Goal: Communication & Community: Answer question/provide support

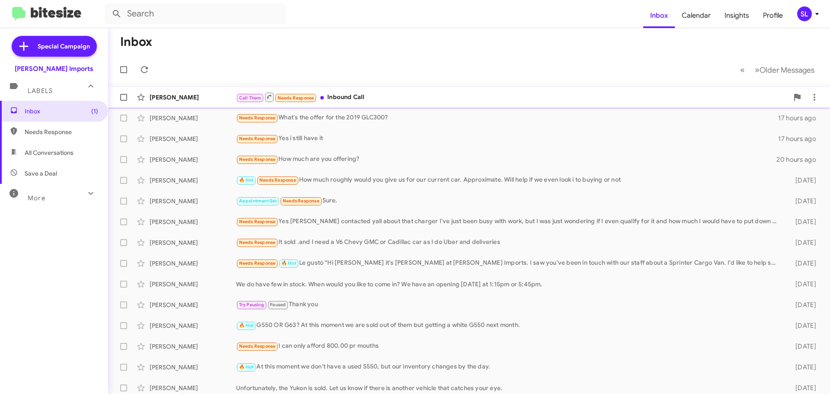
click at [401, 91] on div "[PERSON_NAME] Call Them Needs Response Inbound Call 3 minutes ago" at bounding box center [469, 97] width 708 height 17
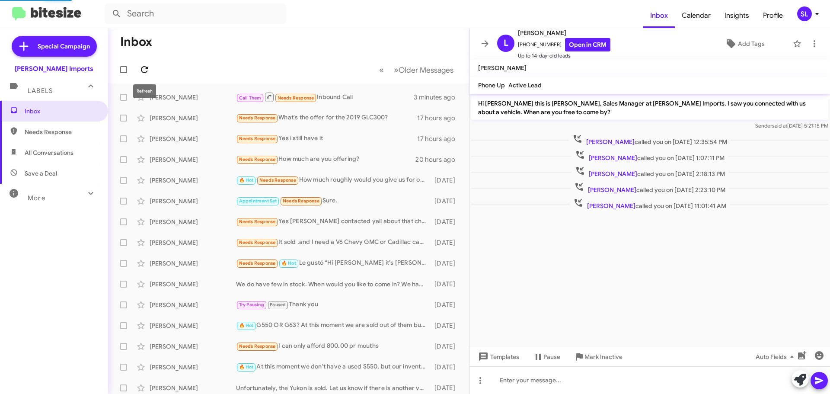
click at [144, 68] on icon at bounding box center [144, 69] width 10 height 10
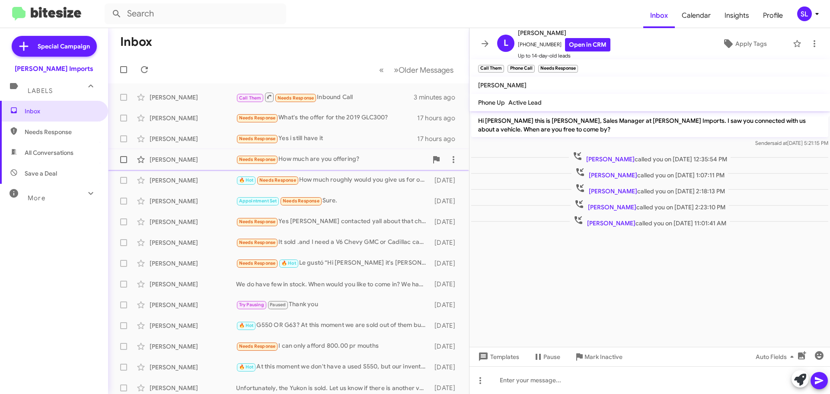
click at [337, 162] on div "Needs Response How much are you offering?" at bounding box center [331, 159] width 191 height 10
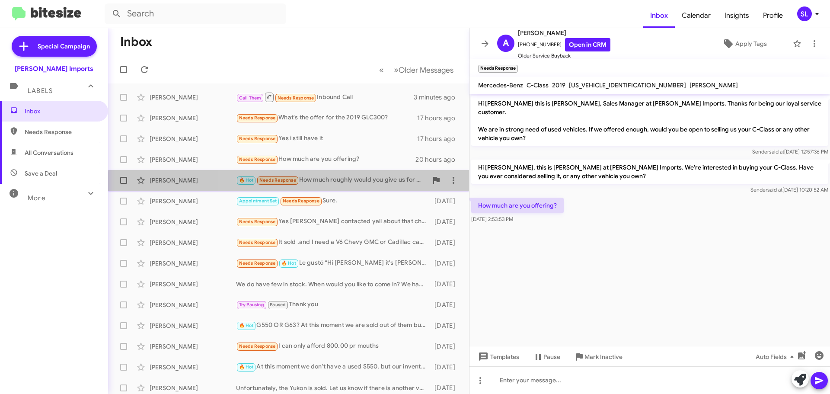
click at [375, 187] on div "[PERSON_NAME] 🔥 Hot Needs Response How much roughly would you give us for our c…" at bounding box center [288, 180] width 347 height 17
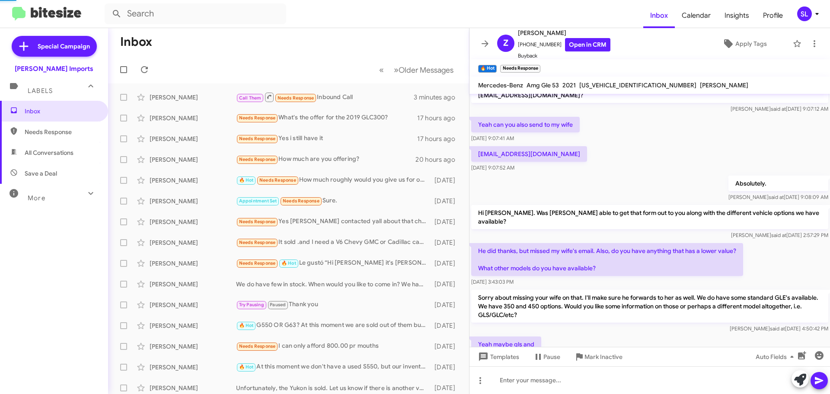
scroll to position [580, 0]
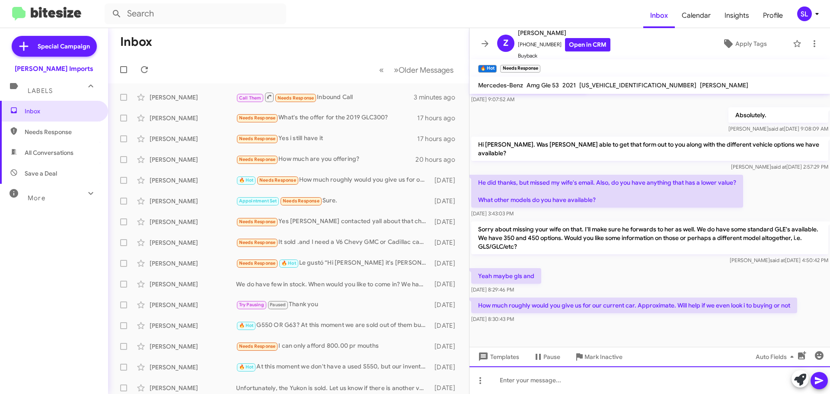
click at [611, 375] on div at bounding box center [649, 380] width 360 height 28
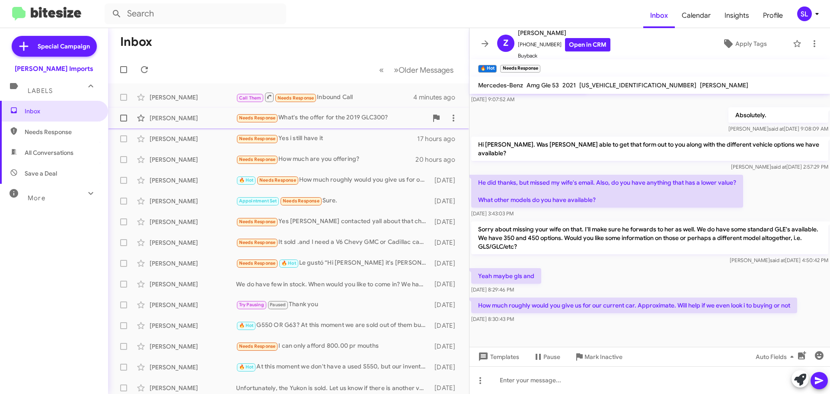
click at [351, 118] on div "Needs Response What's the offer for the 2019 GLC300?" at bounding box center [331, 118] width 191 height 10
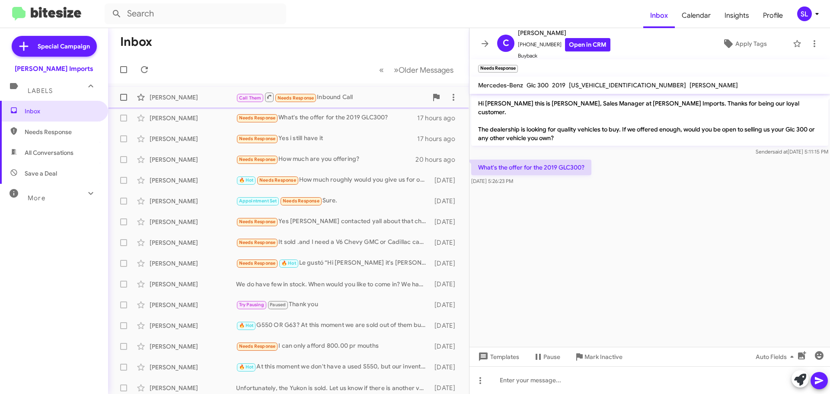
click at [361, 94] on div "Call Them Needs Response Inbound Call" at bounding box center [331, 97] width 191 height 11
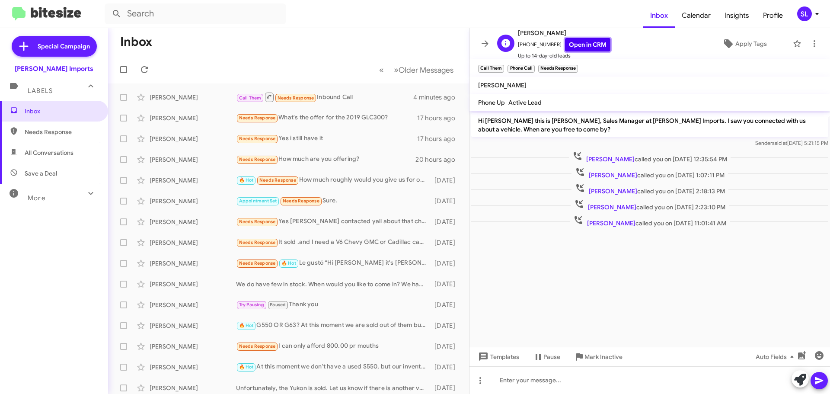
click at [577, 46] on link "Open in CRM" at bounding box center [587, 44] width 45 height 13
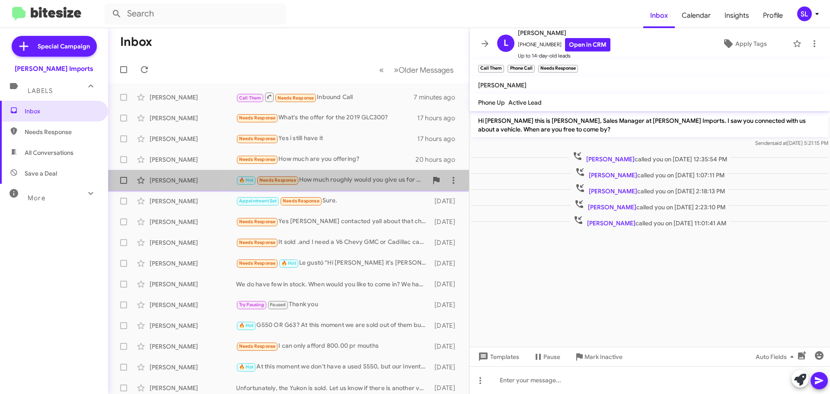
click at [322, 178] on div "🔥 Hot Needs Response How much roughly would you give us for our current car. Ap…" at bounding box center [331, 180] width 191 height 10
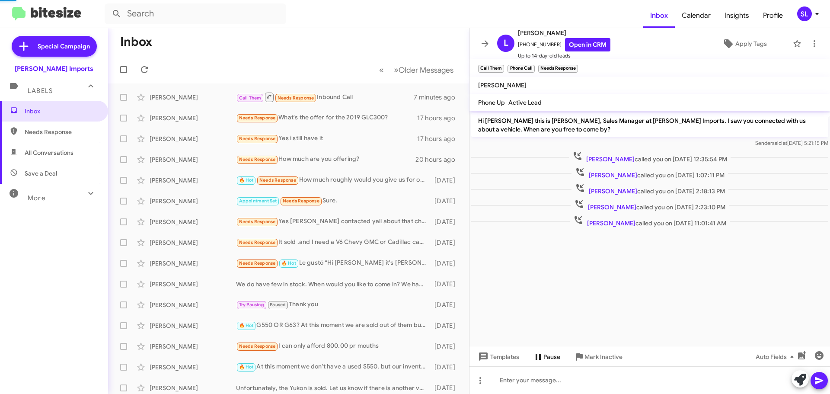
scroll to position [491, 0]
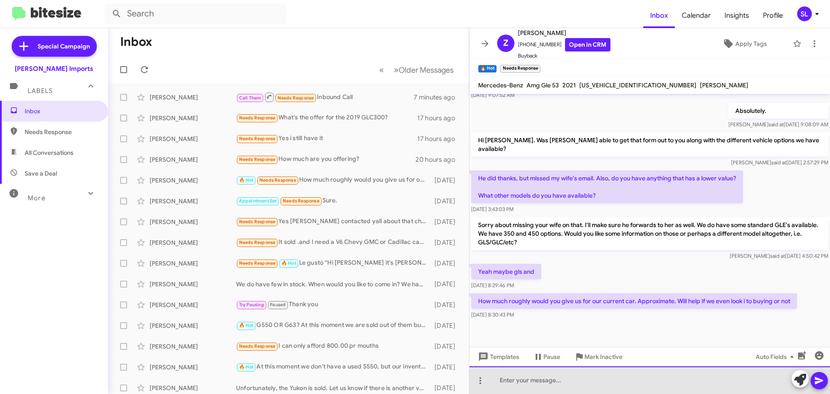
click at [550, 384] on div at bounding box center [649, 380] width 360 height 28
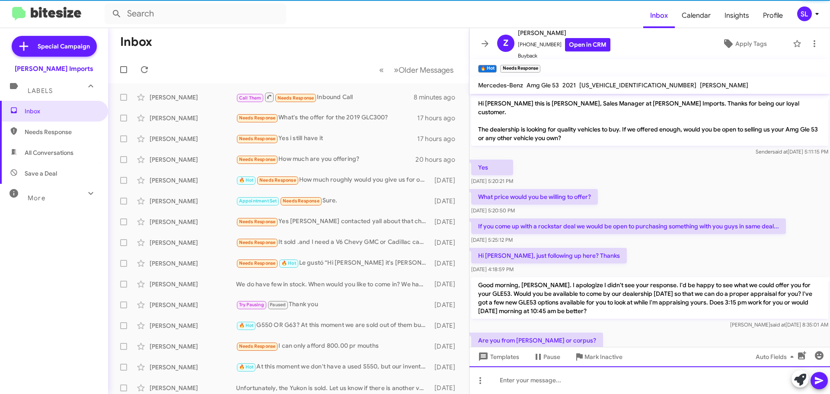
scroll to position [43, 0]
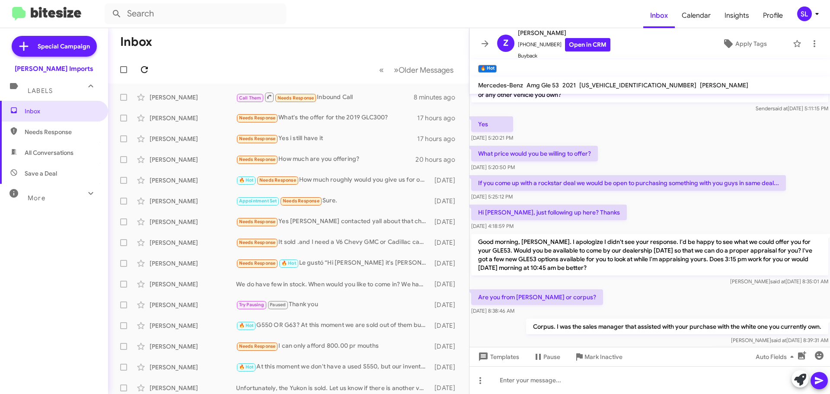
click at [143, 67] on icon at bounding box center [144, 69] width 7 height 7
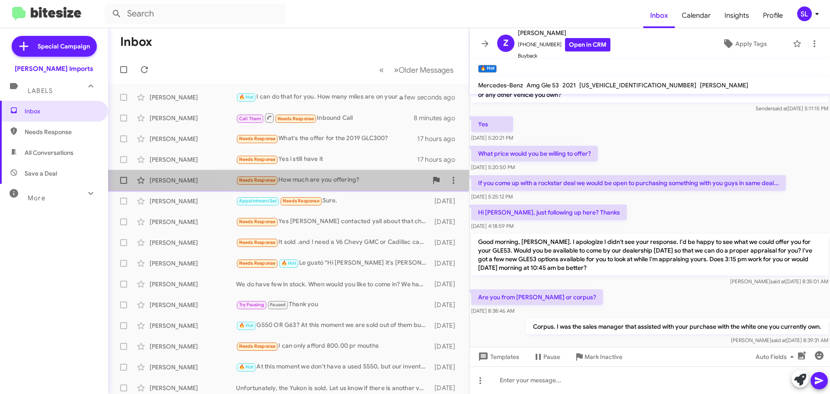
click at [343, 179] on div "Needs Response How much are you offering?" at bounding box center [331, 180] width 191 height 10
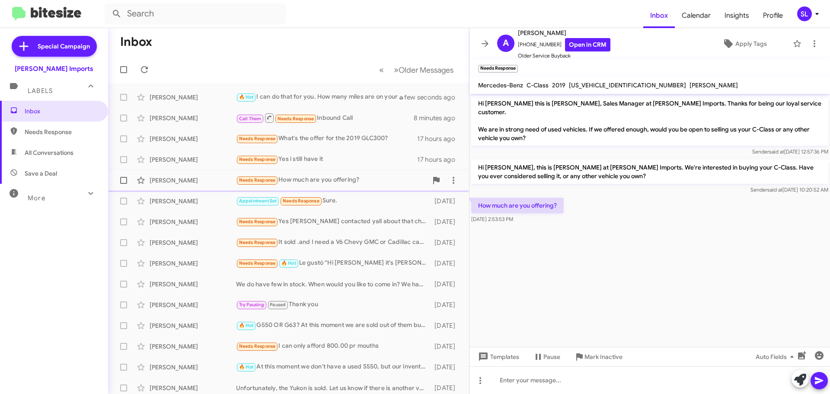
click at [370, 175] on div "Needs Response How much are you offering?" at bounding box center [331, 180] width 191 height 10
click at [582, 40] on link "Open in CRM" at bounding box center [587, 44] width 45 height 13
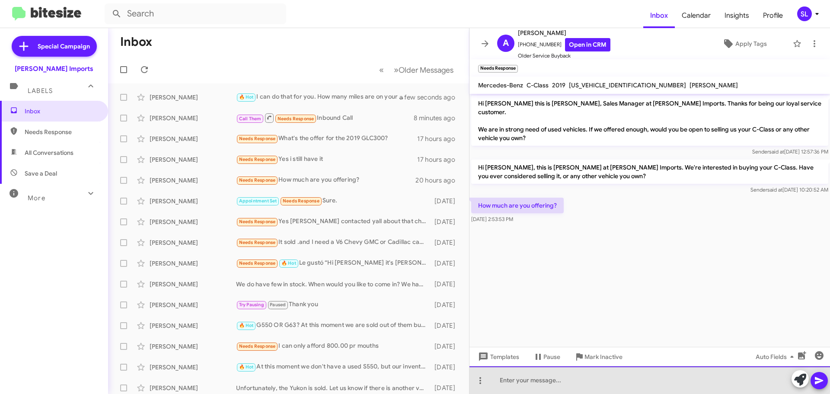
click at [533, 376] on div at bounding box center [649, 380] width 360 height 28
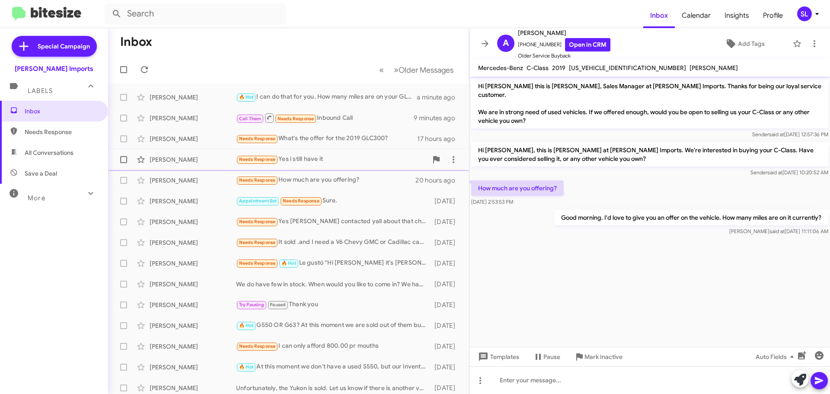
click at [326, 161] on div "Needs Response Yes i still have it" at bounding box center [331, 159] width 191 height 10
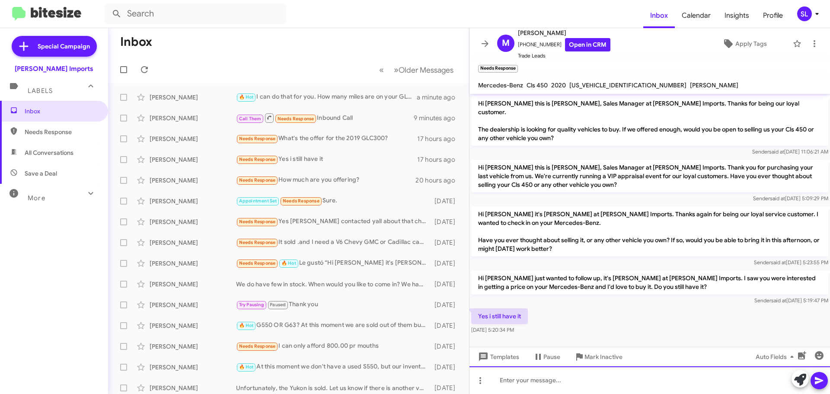
click at [576, 390] on div at bounding box center [649, 380] width 360 height 28
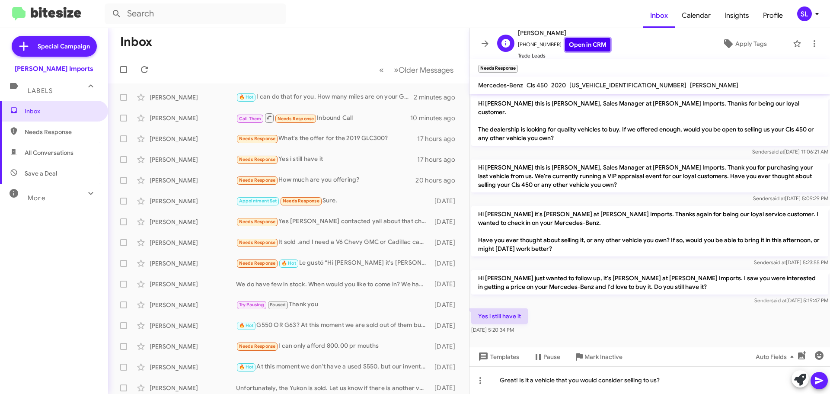
click at [591, 39] on link "Open in CRM" at bounding box center [587, 44] width 45 height 13
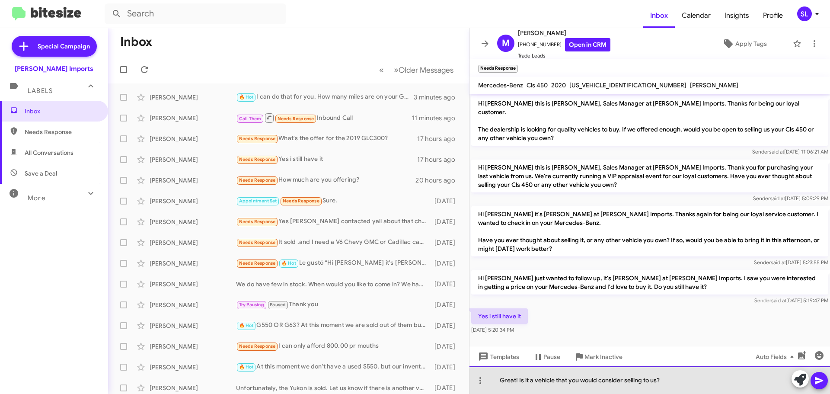
click at [665, 381] on div "Great! Is it a vehicle that you would consider selling to us?" at bounding box center [649, 380] width 360 height 28
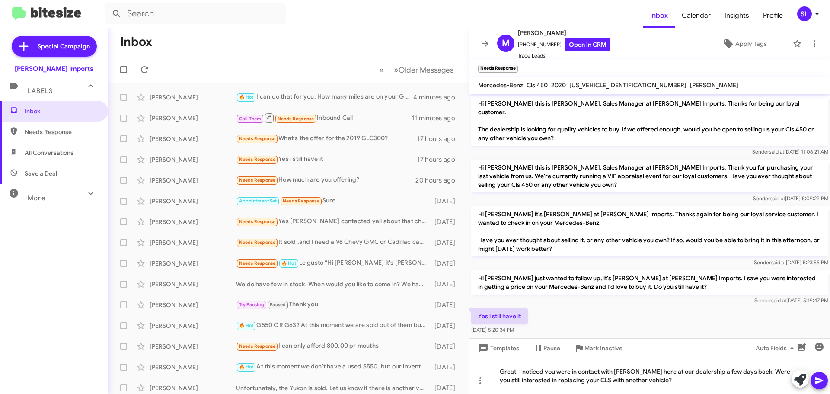
click at [819, 376] on icon at bounding box center [819, 380] width 10 height 10
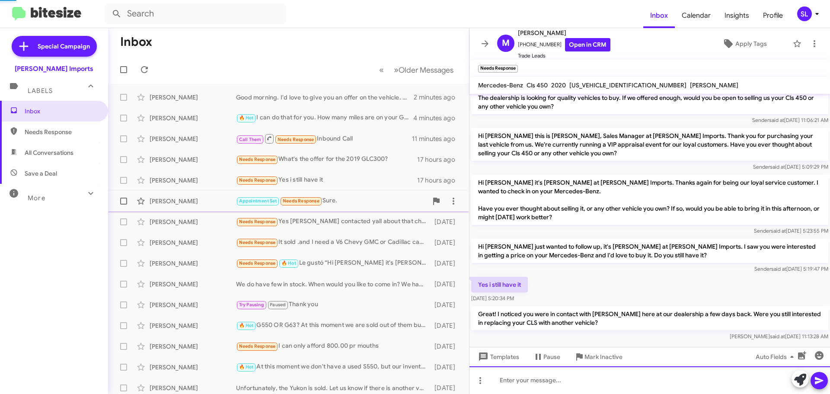
scroll to position [14, 0]
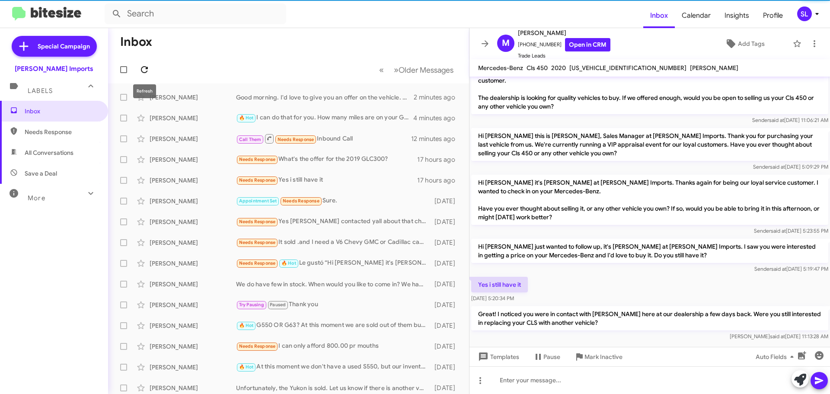
click at [143, 71] on icon at bounding box center [144, 69] width 10 height 10
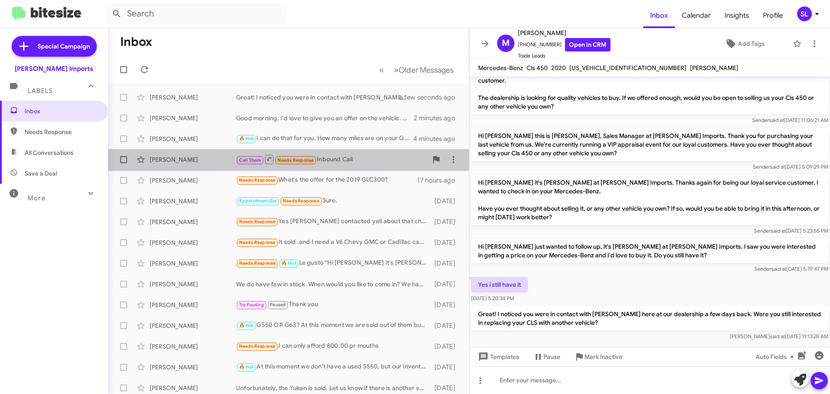
click at [354, 158] on div "Call Them Needs Response Inbound Call" at bounding box center [331, 159] width 191 height 11
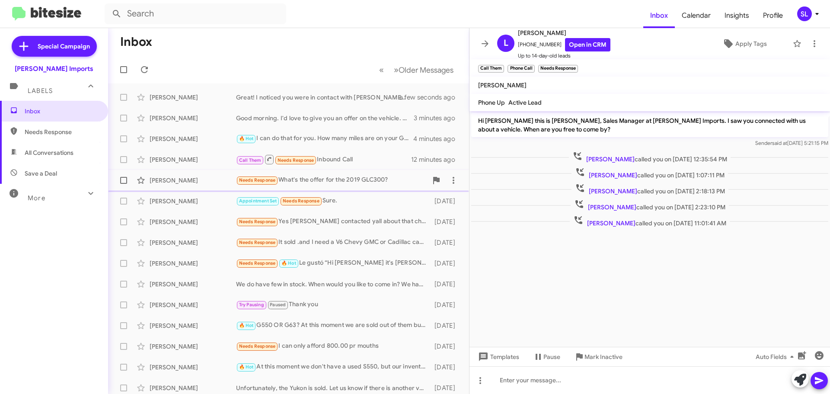
click at [350, 183] on div "Needs Response What's the offer for the 2019 GLC300?" at bounding box center [331, 180] width 191 height 10
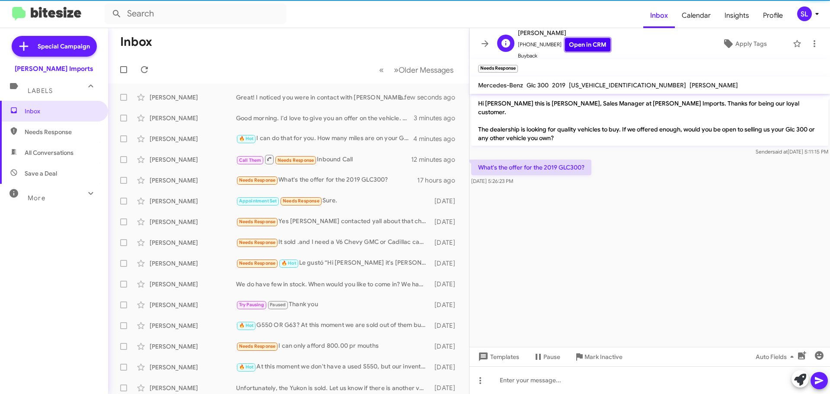
click at [577, 45] on link "Open in CRM" at bounding box center [587, 44] width 45 height 13
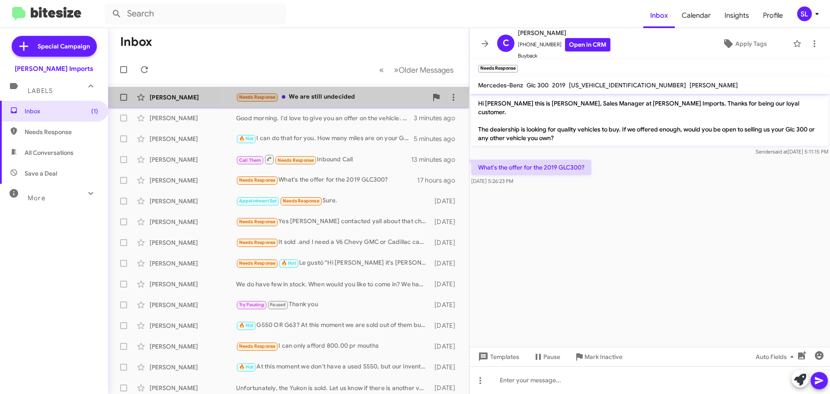
click at [334, 98] on div "Needs Response We are still undecided" at bounding box center [331, 97] width 191 height 10
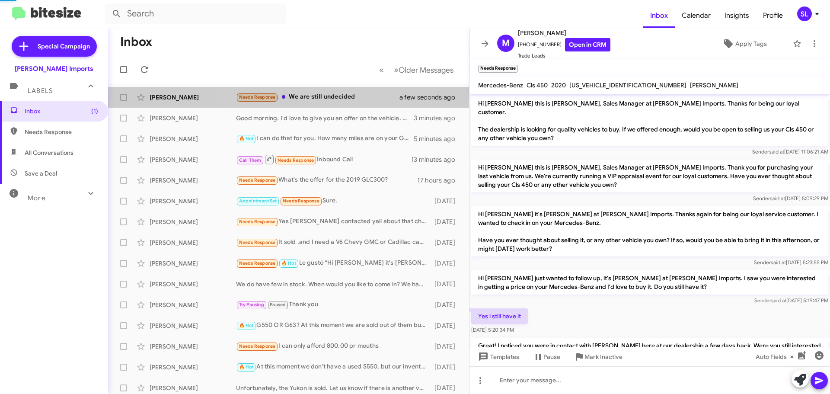
scroll to position [63, 0]
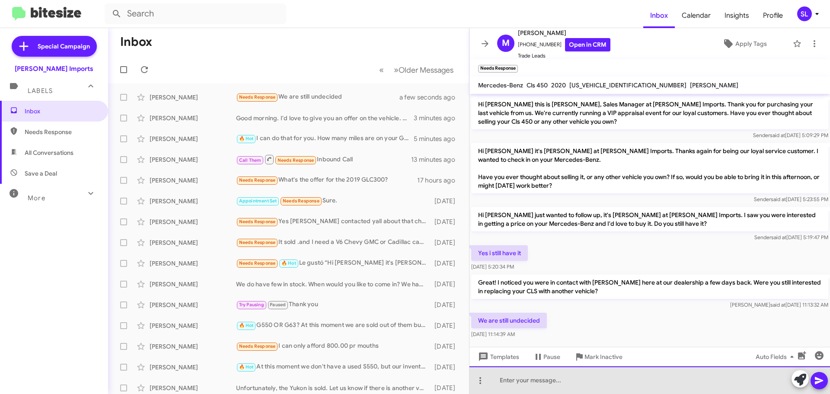
click at [573, 381] on div at bounding box center [649, 380] width 360 height 28
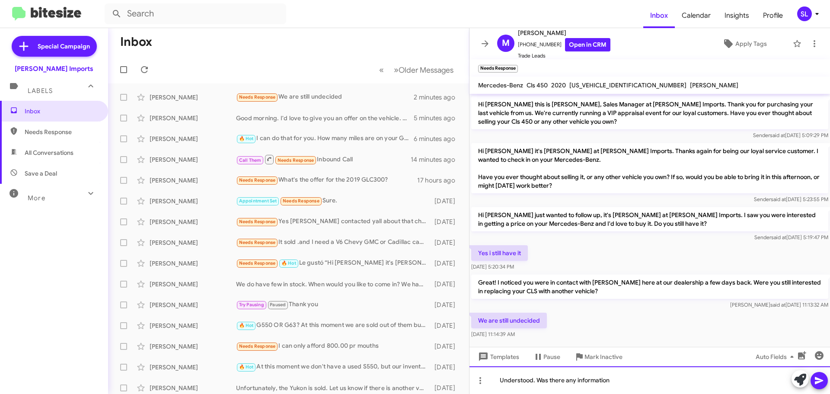
click at [620, 379] on div "Understood. Was there any information" at bounding box center [649, 380] width 360 height 28
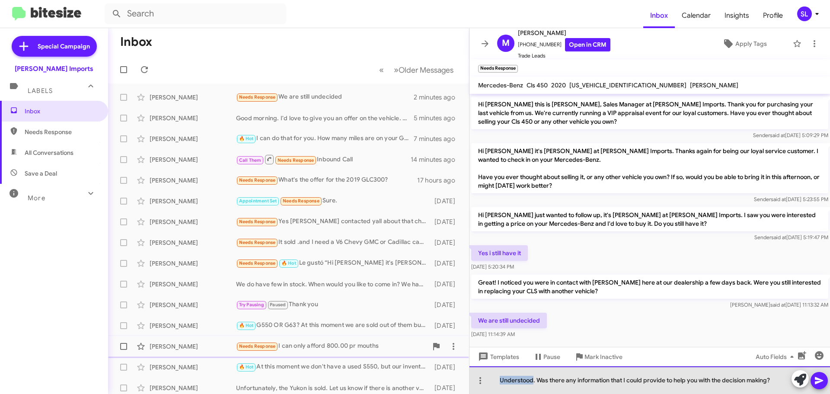
drag, startPoint x: 532, startPoint y: 380, endPoint x: 458, endPoint y: 351, distance: 79.4
click at [469, 360] on div "Inbox « Previous » Next Older Messages [PERSON_NAME] Needs Response We are stil…" at bounding box center [469, 211] width 722 height 366
click at [547, 381] on div "I understand. Was there any information that I could provide to help you with t…" at bounding box center [649, 380] width 360 height 28
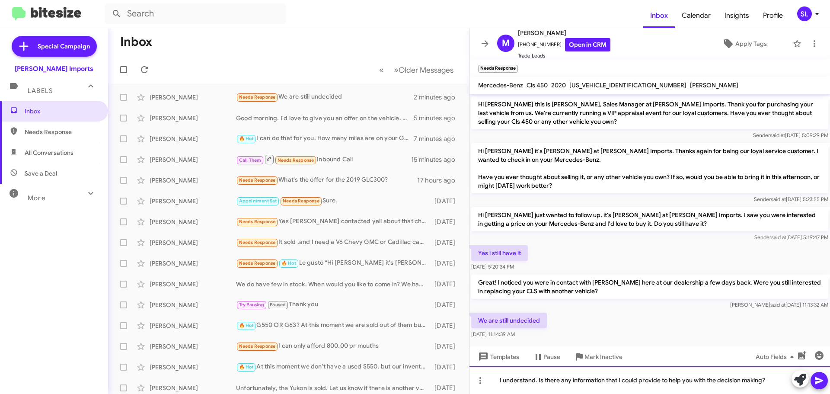
click at [762, 380] on div "I understand. Is there any information that I could provide to help you with th…" at bounding box center [649, 380] width 360 height 28
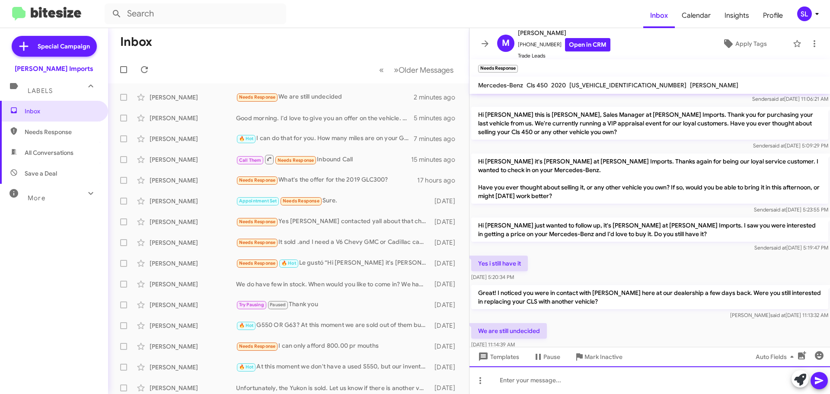
scroll to position [95, 0]
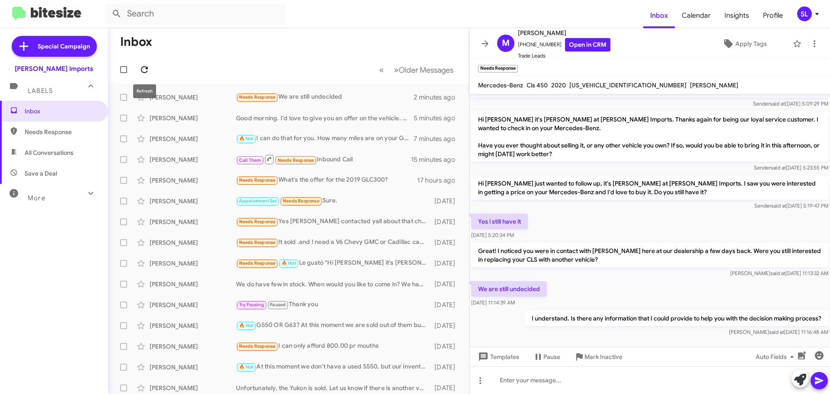
click at [142, 63] on button at bounding box center [144, 69] width 17 height 17
click at [359, 172] on div "[PERSON_NAME] Needs Response What's the offer for the 2019 GLC300? 17 hours ago" at bounding box center [288, 180] width 347 height 17
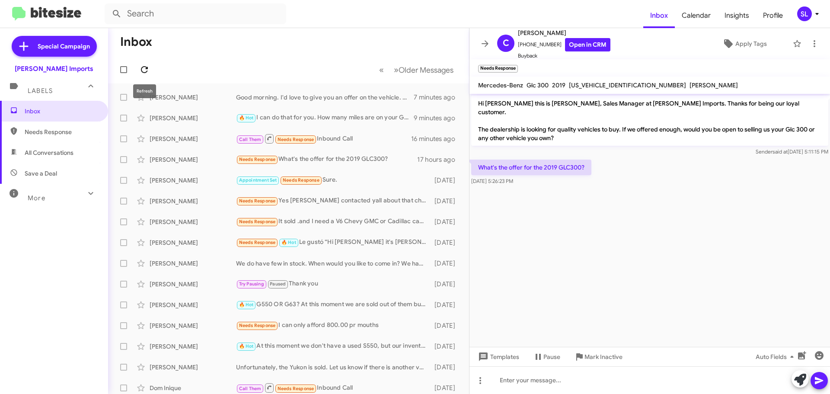
click at [147, 65] on icon at bounding box center [144, 69] width 10 height 10
click at [54, 151] on span "All Conversations" at bounding box center [49, 152] width 49 height 9
type input "in:all-conversations"
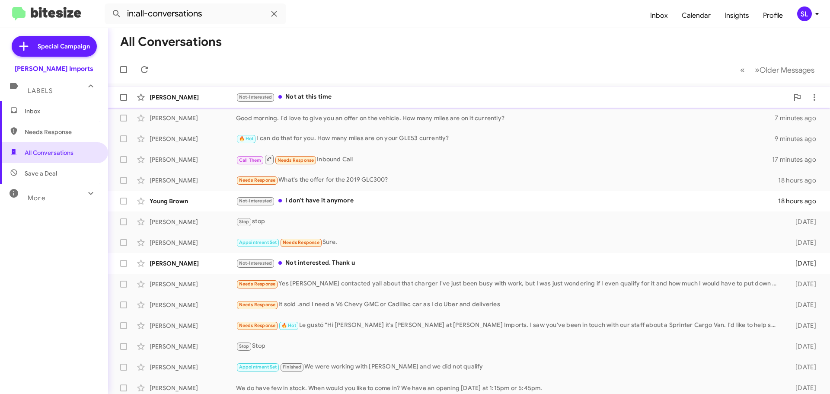
click at [360, 94] on div "Not-Interested Not at this time" at bounding box center [512, 97] width 552 height 10
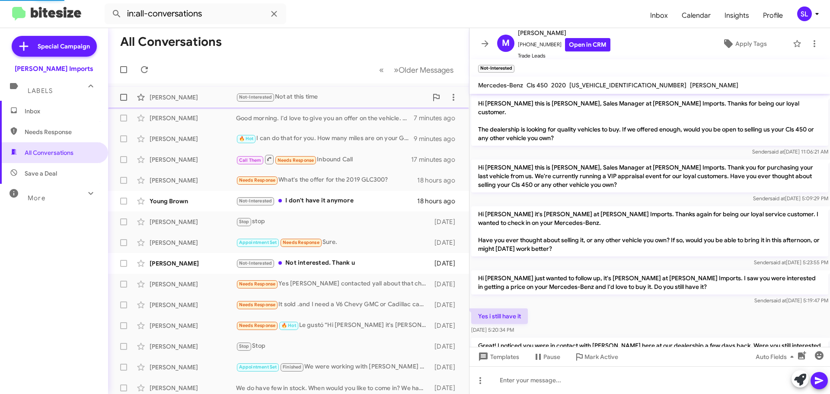
scroll to position [127, 0]
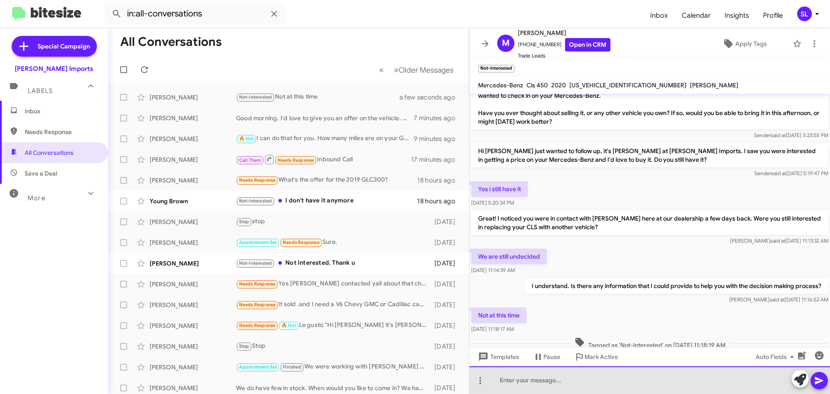
click at [523, 382] on div at bounding box center [649, 380] width 360 height 28
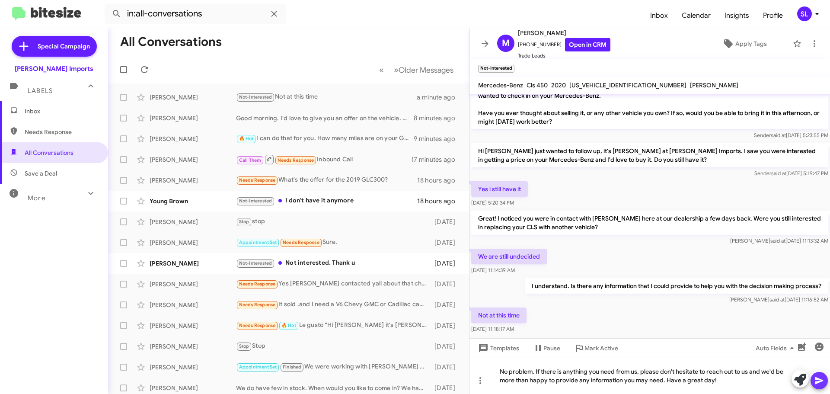
click at [815, 379] on icon at bounding box center [819, 380] width 10 height 10
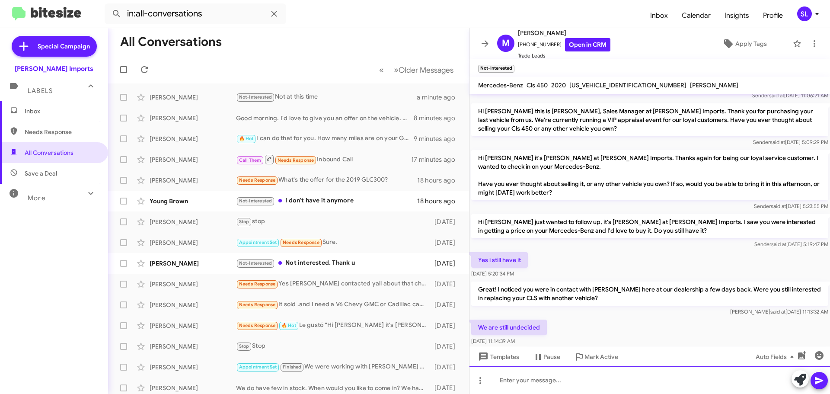
scroll to position [185, 0]
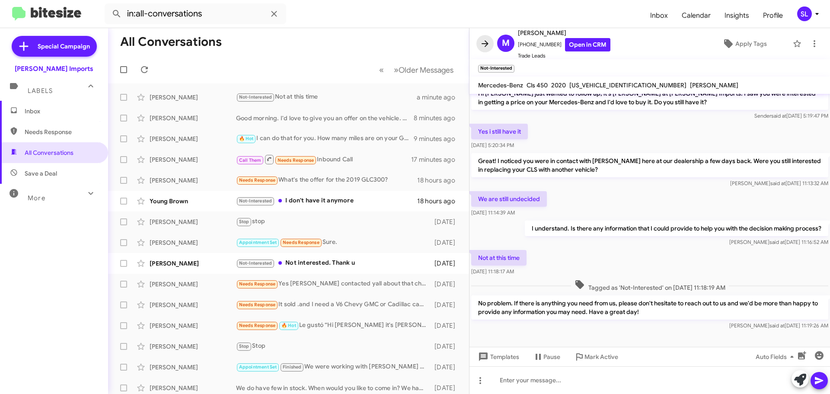
click at [479, 48] on span at bounding box center [484, 43] width 17 height 10
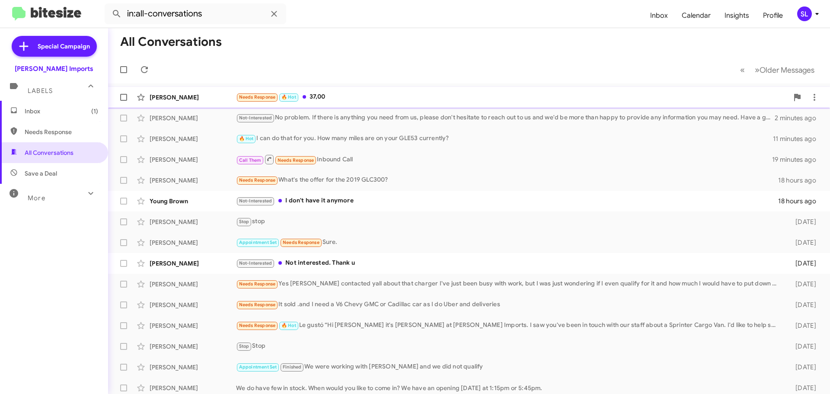
click at [379, 97] on div "Needs Response 🔥 Hot 37,00" at bounding box center [512, 97] width 552 height 10
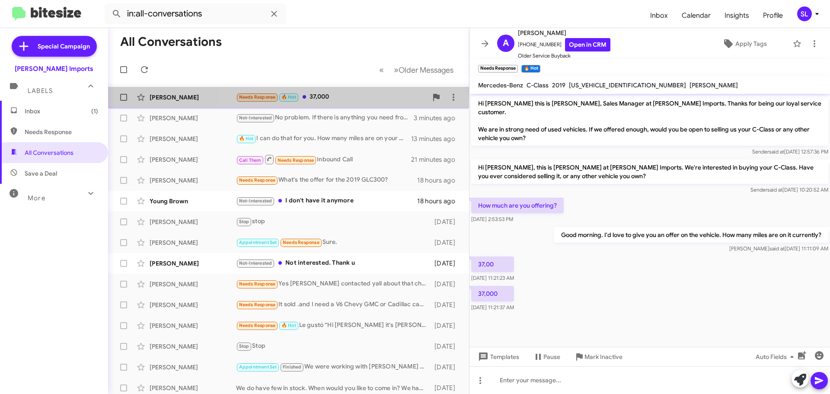
click at [364, 94] on div "Needs Response 🔥 Hot 37,000" at bounding box center [331, 97] width 191 height 10
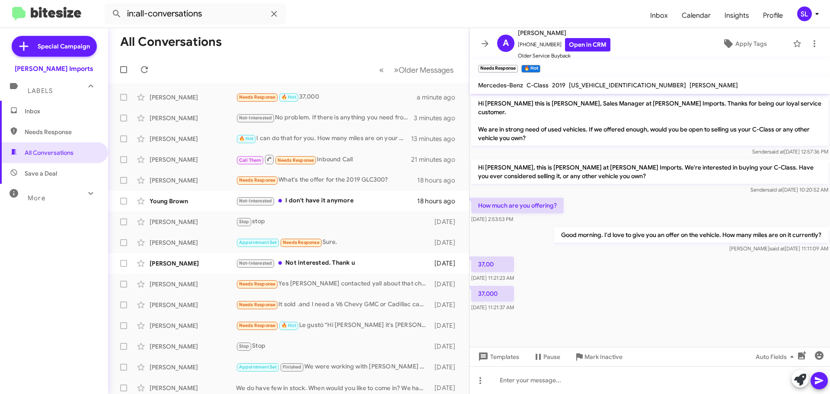
click at [52, 105] on span "Inbox" at bounding box center [54, 111] width 108 height 21
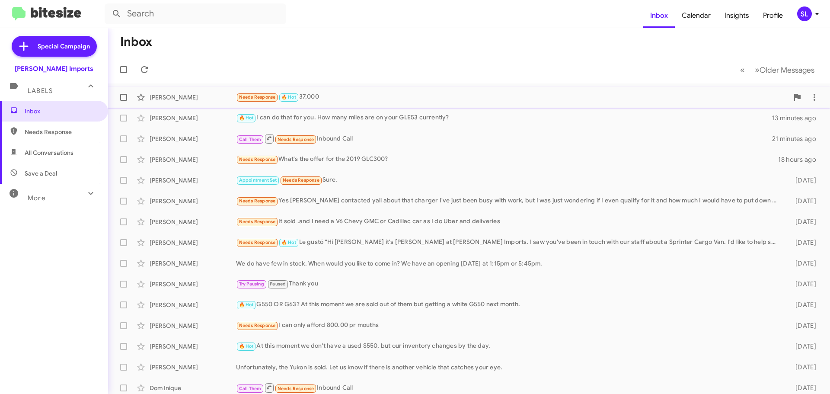
click at [344, 95] on div "Needs Response 🔥 Hot 37,000" at bounding box center [512, 97] width 552 height 10
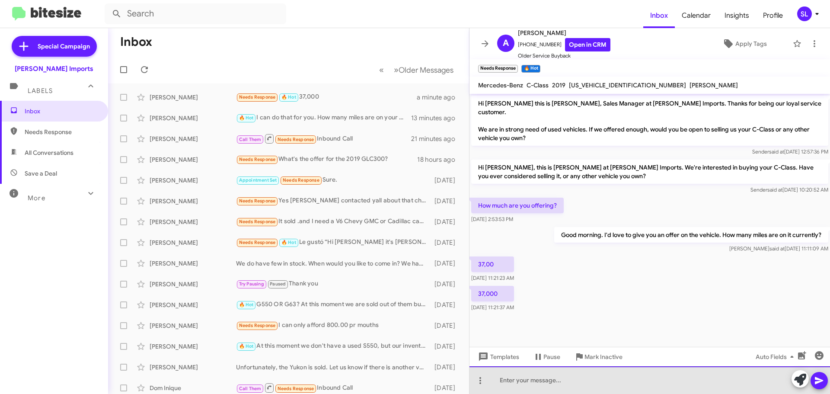
click at [568, 387] on div at bounding box center [649, 380] width 360 height 28
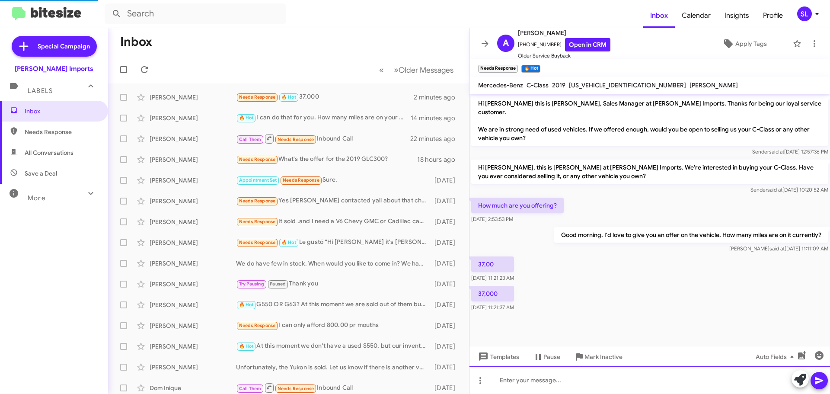
scroll to position [11, 0]
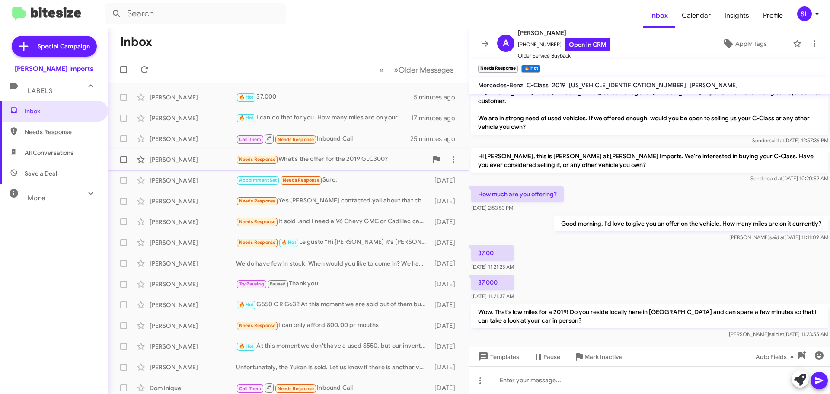
click at [342, 159] on div "Needs Response What's the offer for the 2019 GLC300?" at bounding box center [331, 159] width 191 height 10
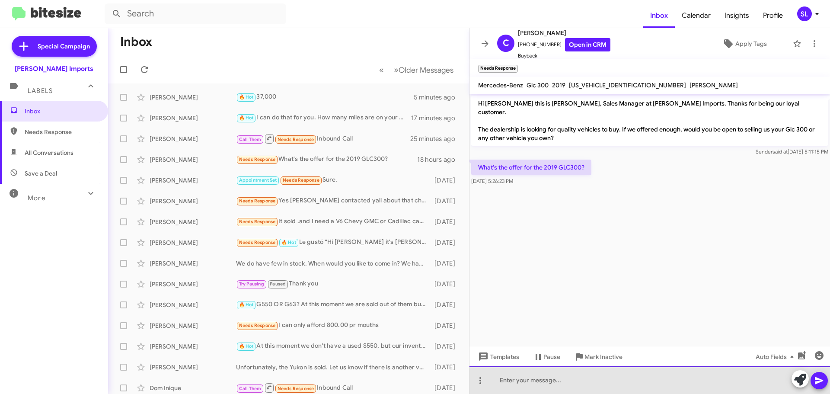
click at [549, 381] on div at bounding box center [649, 380] width 360 height 28
drag, startPoint x: 575, startPoint y: 380, endPoint x: 657, endPoint y: 385, distance: 81.4
click at [657, 385] on div "Let me take a look for you. Is your GLC red by chance?" at bounding box center [649, 380] width 360 height 28
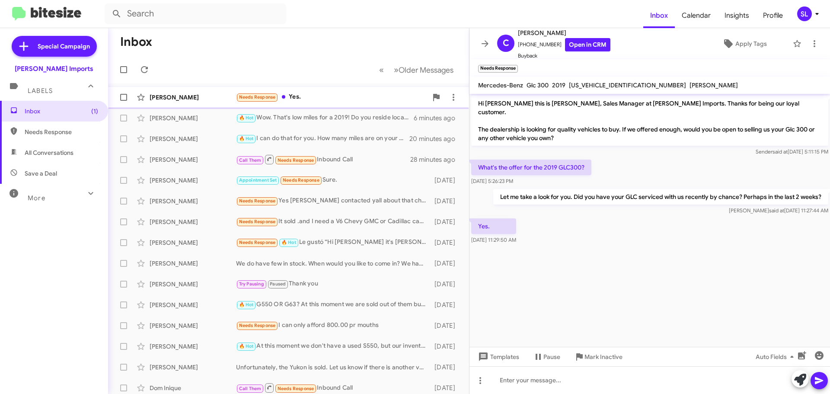
click at [330, 96] on div "Needs Response Yes." at bounding box center [331, 97] width 191 height 10
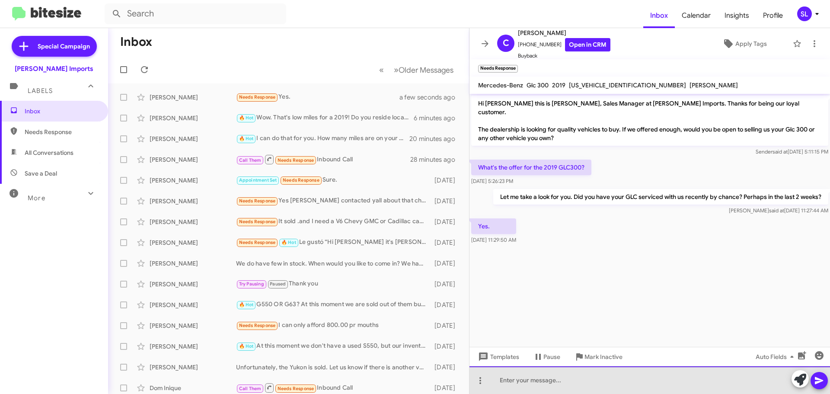
click at [550, 378] on div at bounding box center [649, 380] width 360 height 28
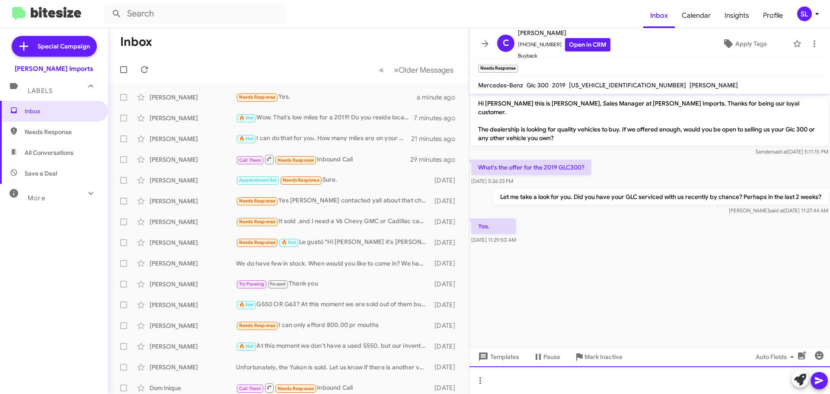
click at [564, 376] on div at bounding box center [649, 380] width 360 height 28
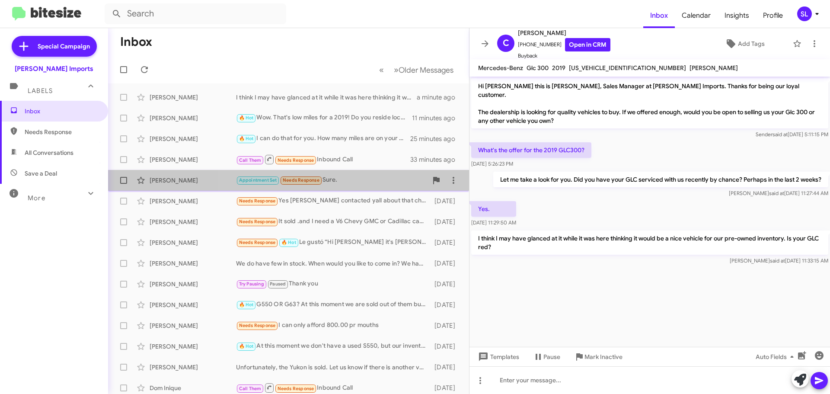
click at [354, 185] on div "Appointment Set Needs Response Sure." at bounding box center [331, 180] width 191 height 10
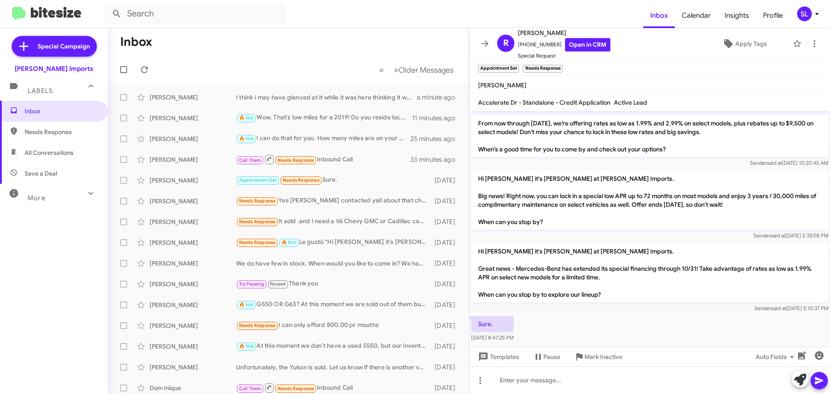
scroll to position [119, 0]
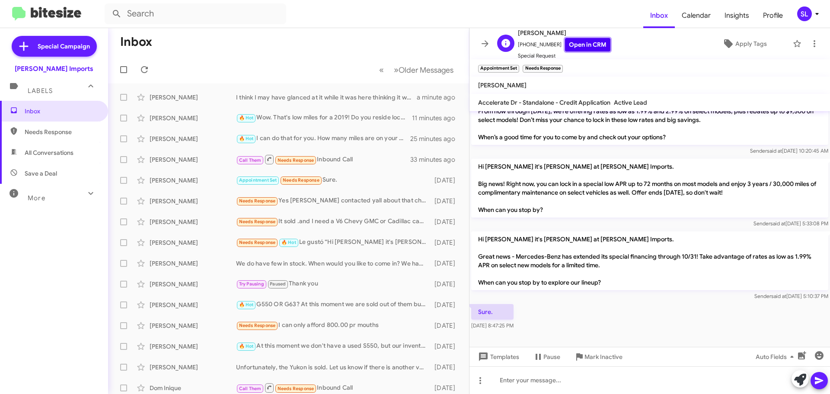
click at [579, 46] on link "Open in CRM" at bounding box center [587, 44] width 45 height 13
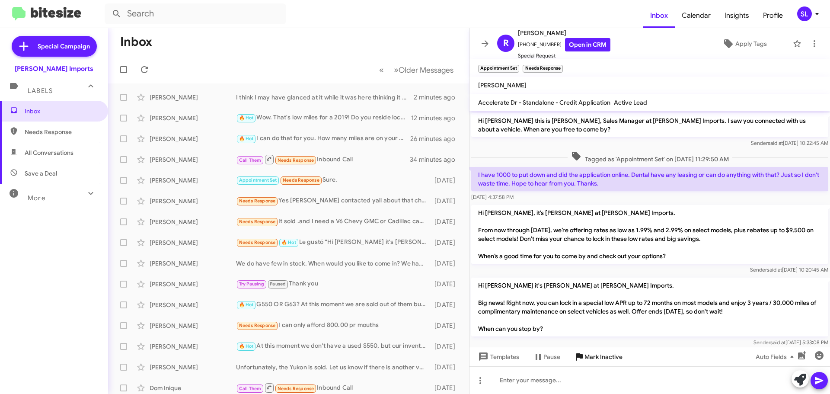
click at [603, 356] on span "Mark Inactive" at bounding box center [603, 357] width 38 height 16
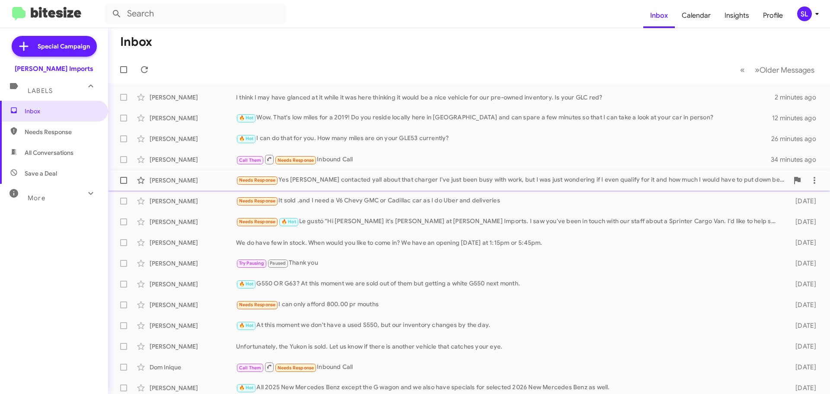
click at [355, 176] on div "Needs Response Yes sir I contacted yall about that charger I've just been busy …" at bounding box center [512, 180] width 552 height 10
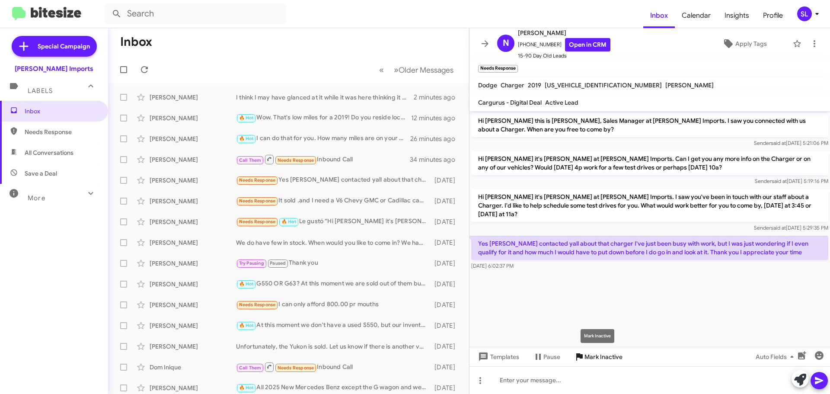
click at [595, 357] on span "Mark Inactive" at bounding box center [603, 357] width 38 height 16
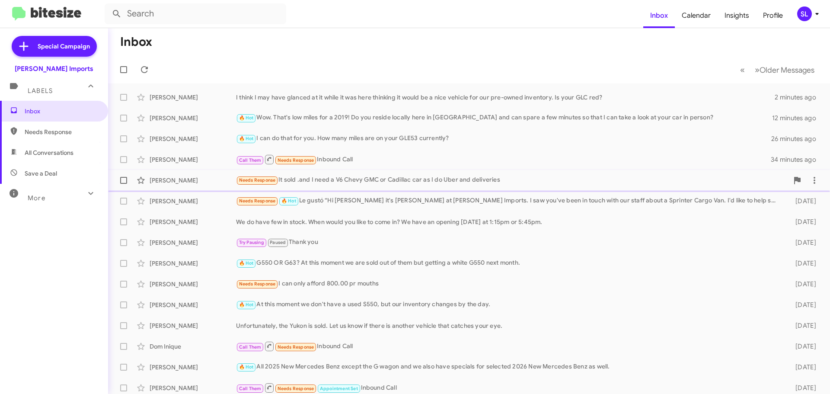
click at [342, 182] on div "Needs Response It sold .and I need a V6 Chevy GMC or Cadillac car as I do Uber …" at bounding box center [512, 180] width 552 height 10
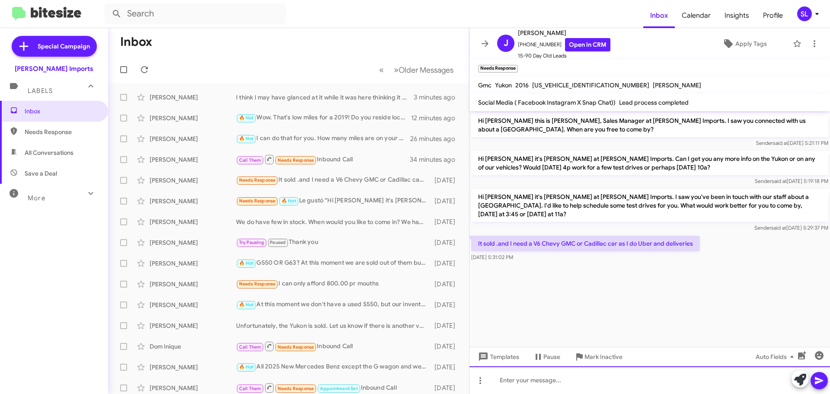
click at [547, 380] on div at bounding box center [649, 380] width 360 height 28
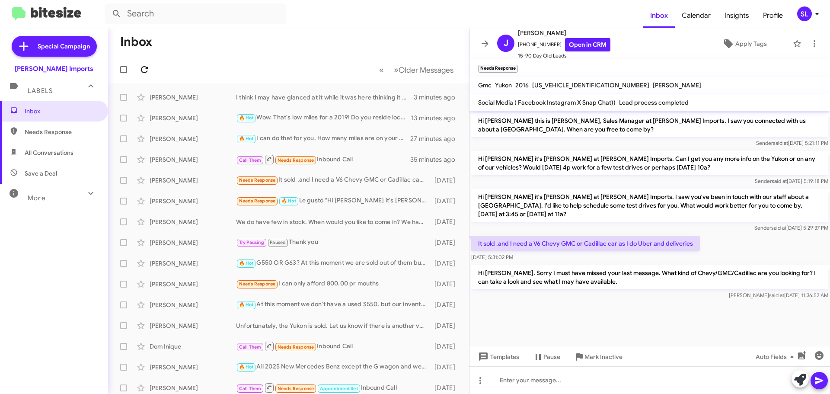
click at [145, 72] on icon at bounding box center [144, 69] width 10 height 10
click at [361, 207] on div "Josue Arias Needs Response 🔥 Hot Le gustó “Hi Josue it's Steven Lee at Ed Hicks…" at bounding box center [288, 200] width 347 height 17
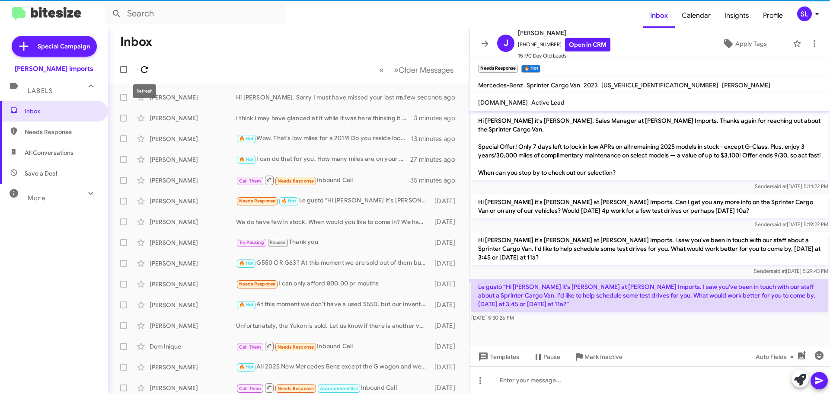
click at [147, 68] on icon at bounding box center [144, 69] width 7 height 7
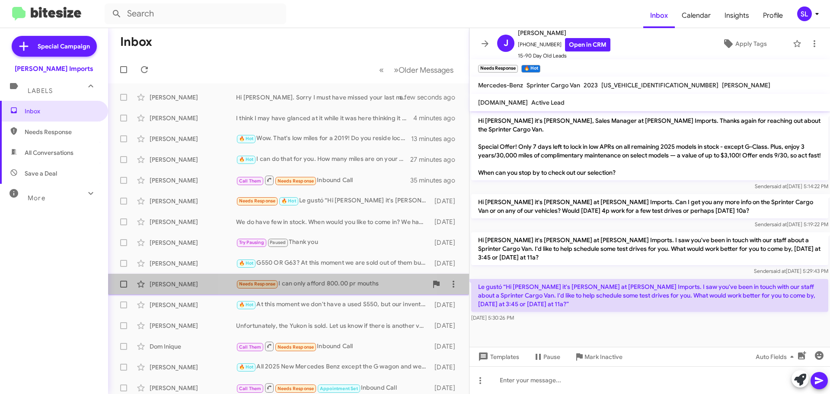
click at [338, 287] on div "Needs Response I can only afford 800.00 pr mouths" at bounding box center [331, 284] width 191 height 10
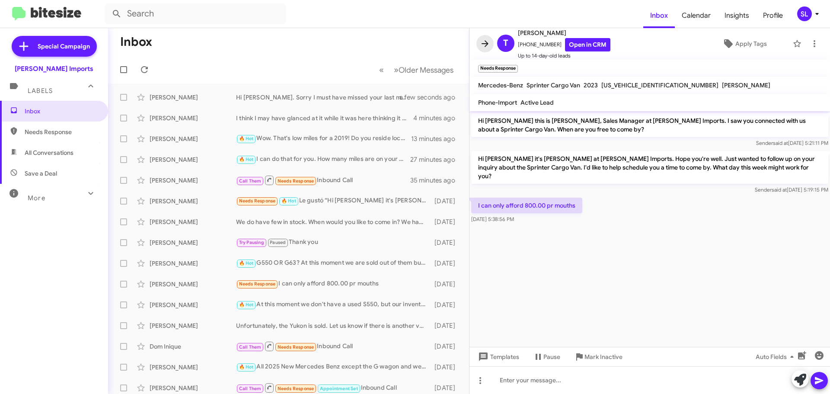
click at [477, 44] on span at bounding box center [484, 43] width 17 height 10
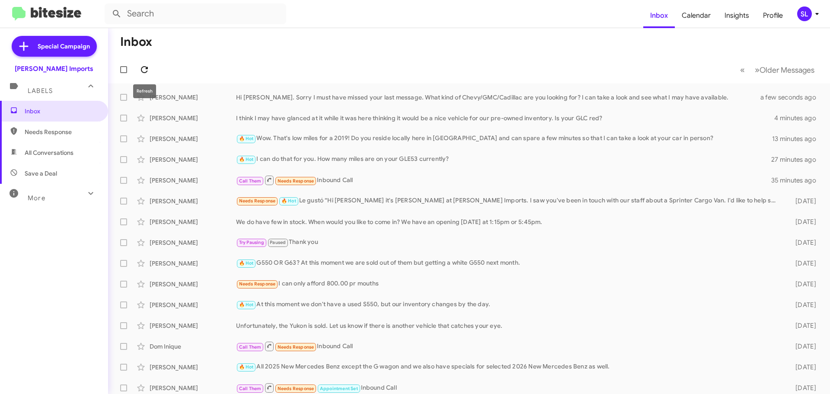
click at [143, 68] on icon at bounding box center [144, 69] width 10 height 10
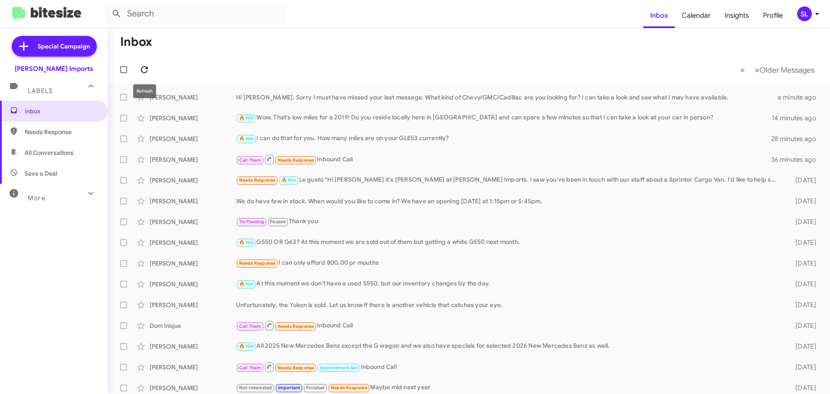
click at [142, 68] on icon at bounding box center [144, 69] width 7 height 7
click at [152, 70] on span at bounding box center [144, 69] width 17 height 10
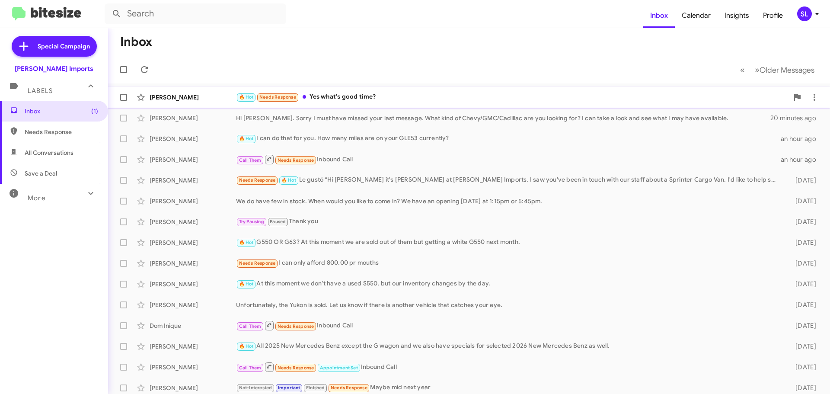
click at [408, 98] on div "🔥 Hot Needs Response Yes what's good time?" at bounding box center [512, 97] width 552 height 10
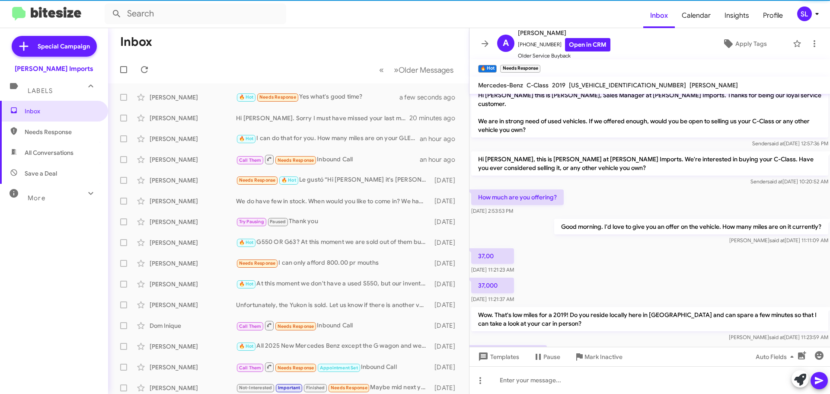
scroll to position [43, 0]
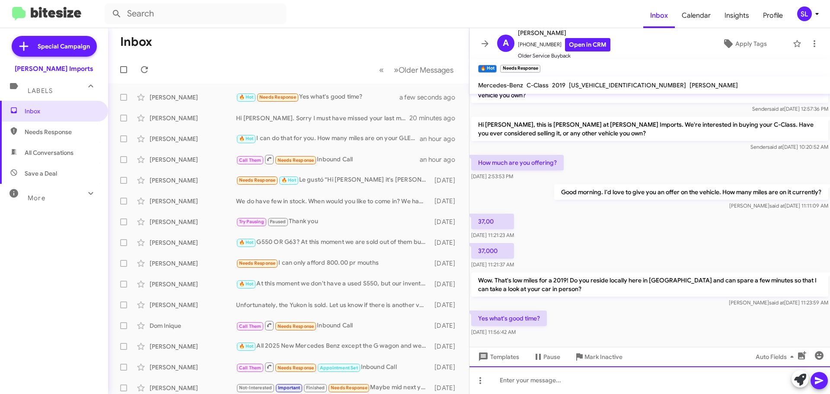
click at [618, 377] on div at bounding box center [649, 380] width 360 height 28
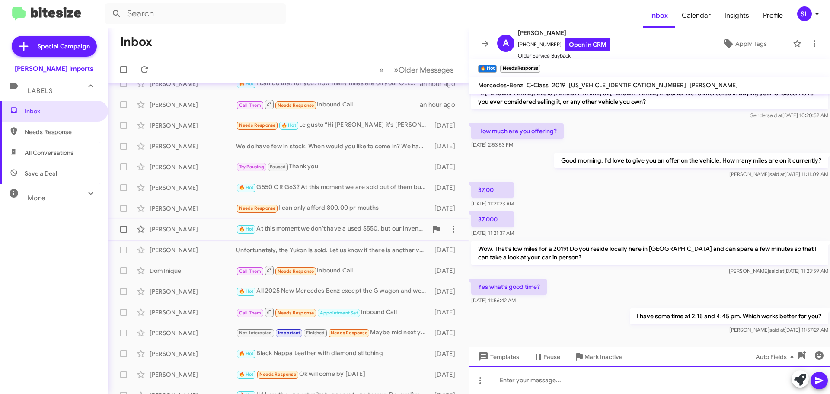
scroll to position [0, 0]
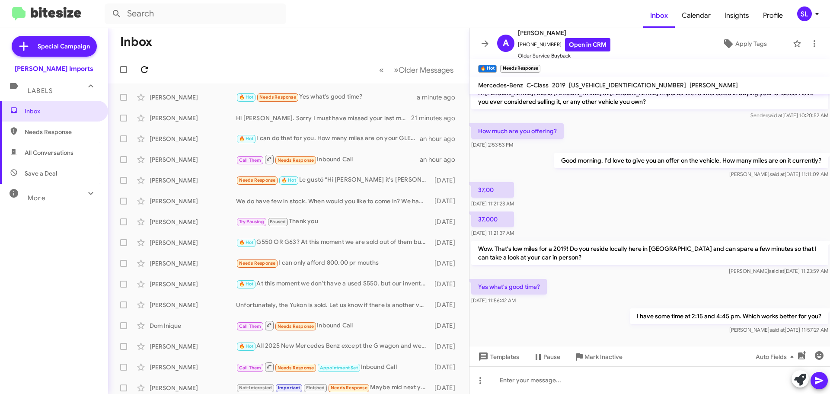
click at [152, 70] on span at bounding box center [144, 69] width 17 height 10
click at [53, 156] on span "All Conversations" at bounding box center [49, 152] width 49 height 9
type input "in:all-conversations"
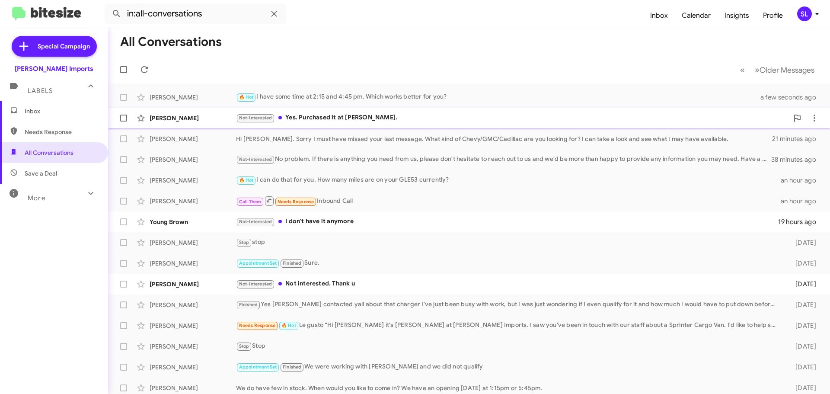
click at [374, 121] on div "Not-Interested Yes. Purchased it at Hicks." at bounding box center [512, 118] width 552 height 10
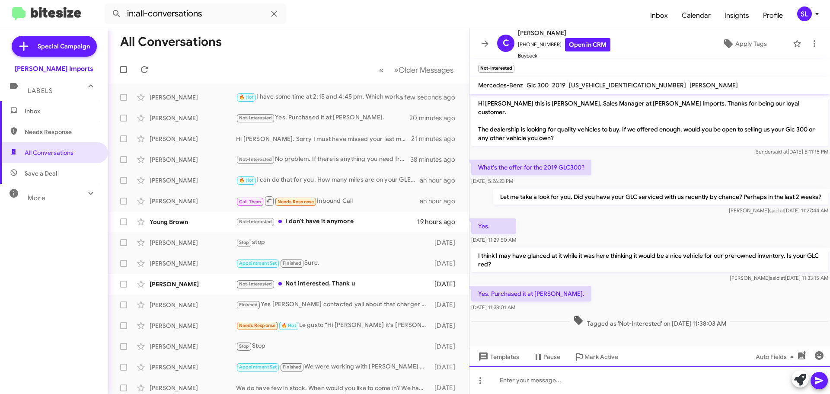
click at [544, 386] on div at bounding box center [649, 380] width 360 height 28
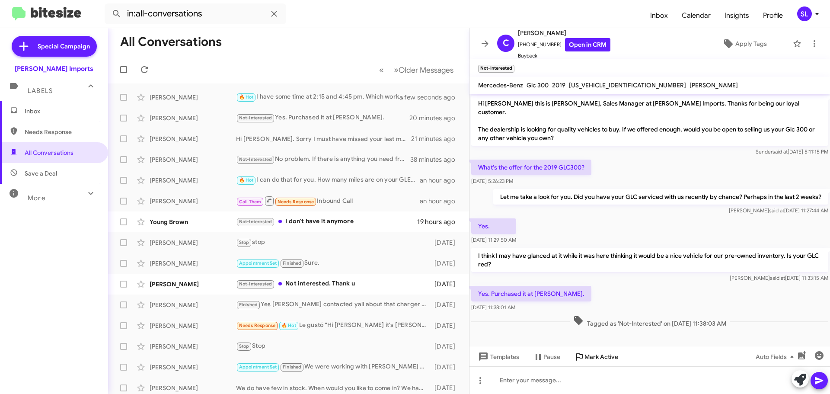
click at [603, 360] on span "Mark Active" at bounding box center [601, 357] width 34 height 16
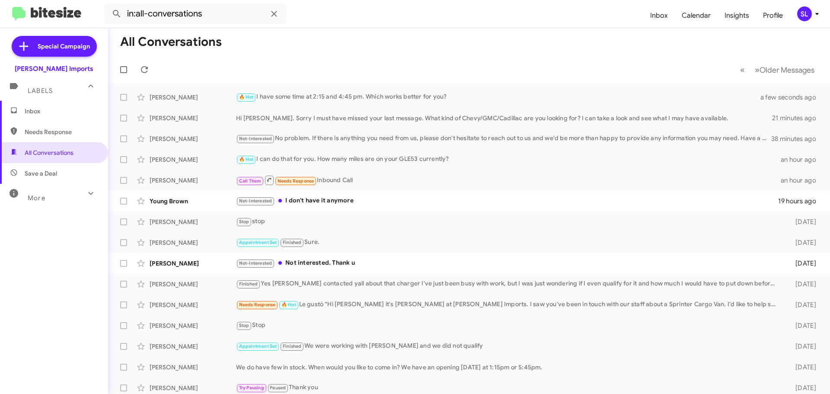
click at [53, 107] on span "Inbox" at bounding box center [61, 111] width 73 height 9
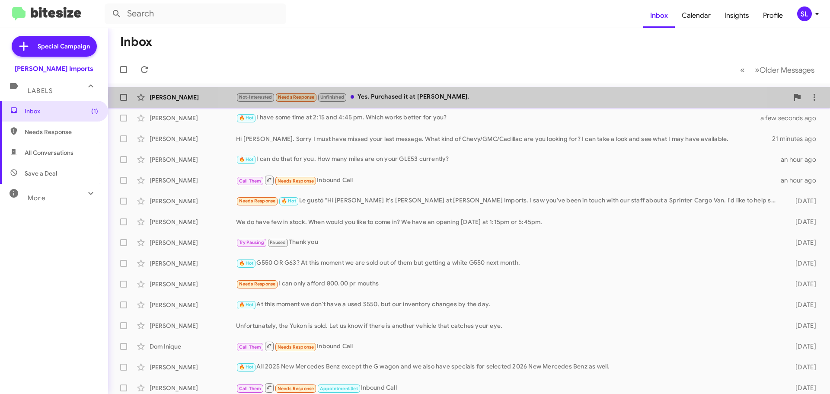
click at [475, 96] on div "Not-Interested Needs Response Unfinished Yes. Purchased it at Hicks." at bounding box center [512, 97] width 552 height 10
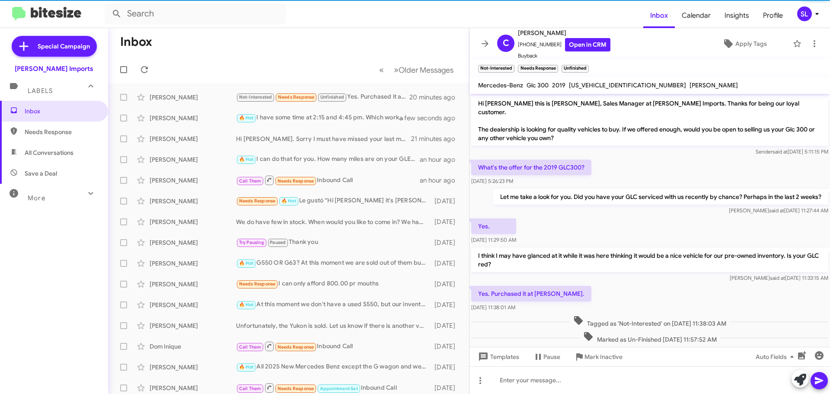
scroll to position [8, 0]
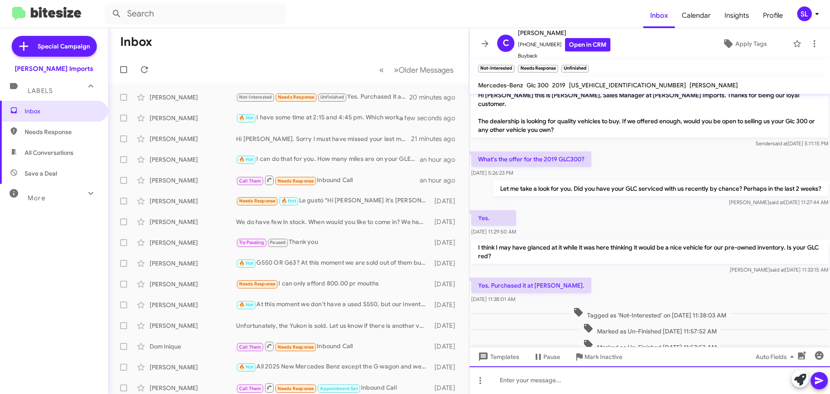
click at [571, 379] on div at bounding box center [649, 380] width 360 height 28
click at [578, 383] on div "Perfect. Then that's the one. There were just a couple of things that I noticed…" at bounding box center [649, 380] width 360 height 28
click at [772, 380] on div "Perfect. Then that's the one. There were just a couple of things that I noticed…" at bounding box center [649, 380] width 360 height 28
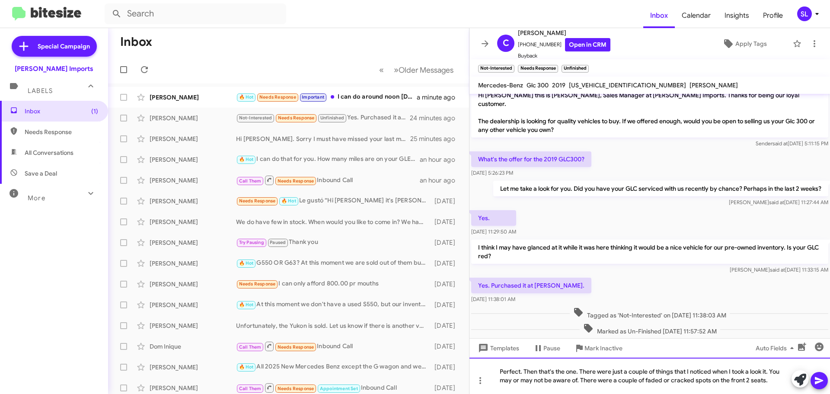
click at [769, 383] on div "Perfect. Then that's the one. There were just a couple of things that I noticed…" at bounding box center [649, 375] width 360 height 36
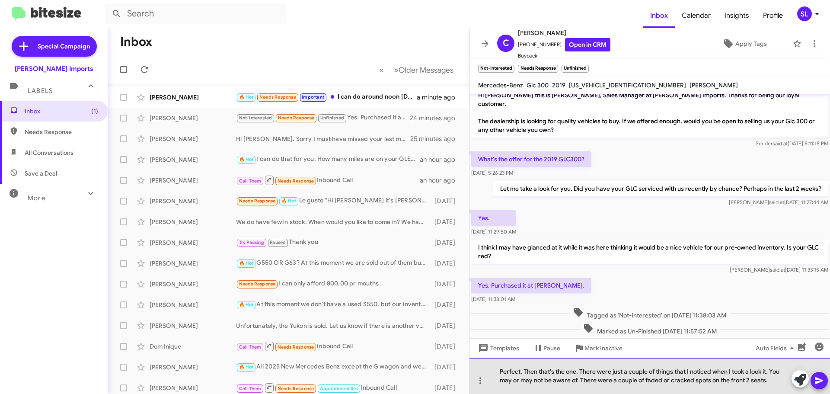
click at [766, 379] on div "Perfect. Then that's the one. There were just a couple of things that I noticed…" at bounding box center [649, 375] width 360 height 36
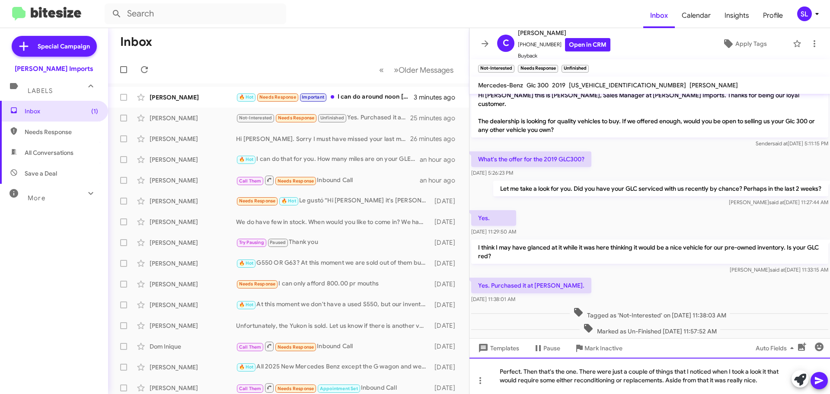
click at [767, 383] on div "Perfect. Then that's the one. There were just a couple of things that I noticed…" at bounding box center [649, 375] width 360 height 36
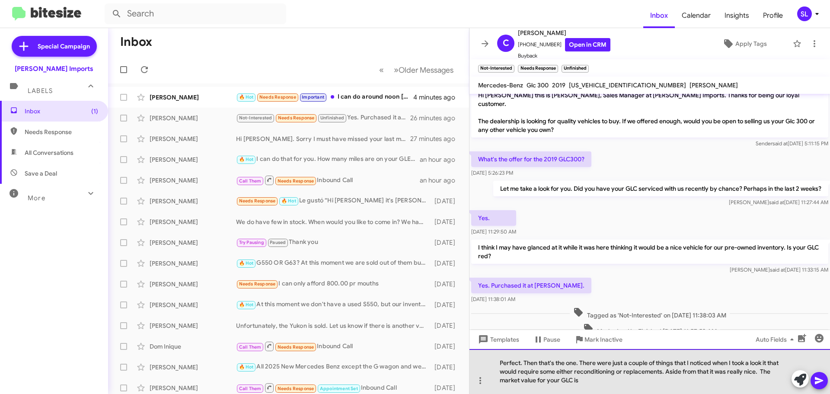
click at [603, 379] on div "Perfect. Then that's the one. There were just a couple of things that I noticed…" at bounding box center [649, 371] width 360 height 45
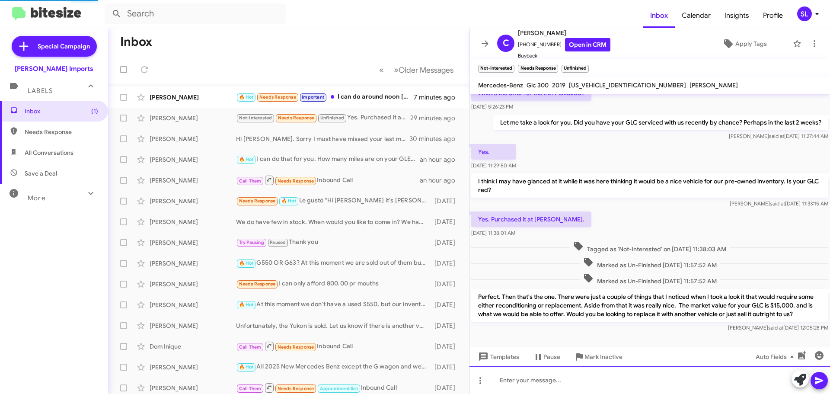
scroll to position [0, 0]
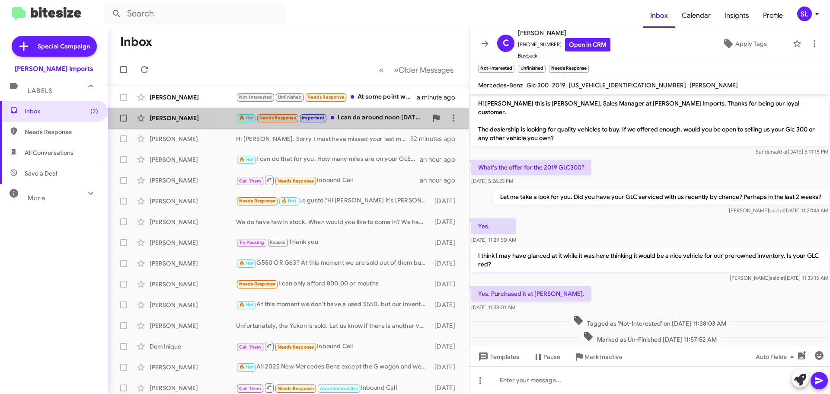
click at [373, 123] on div "🔥 Hot Needs Response Important I can do around noon tomorrow?" at bounding box center [331, 118] width 191 height 10
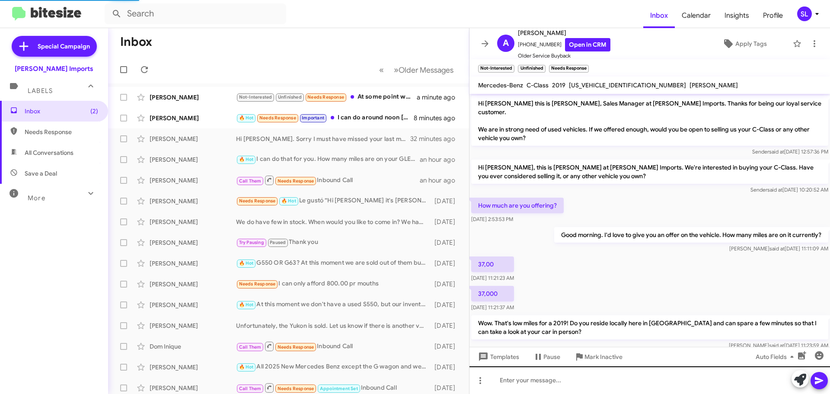
scroll to position [106, 0]
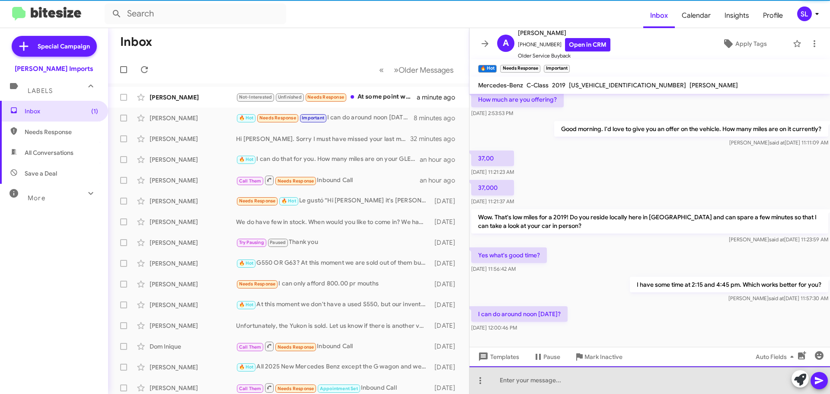
click at [604, 382] on div at bounding box center [649, 380] width 360 height 28
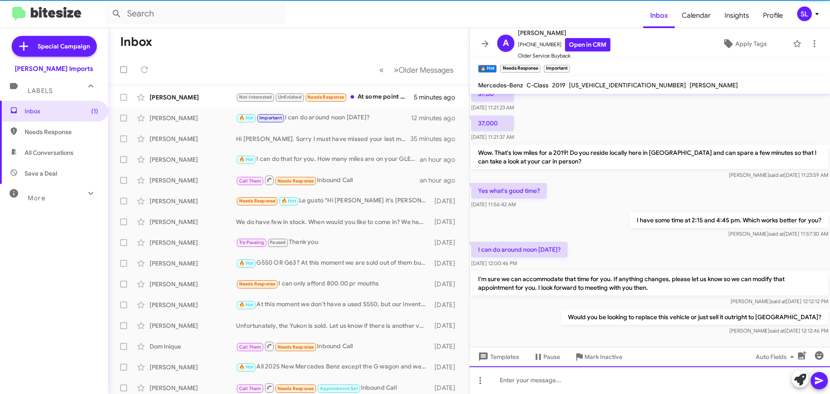
scroll to position [178, 0]
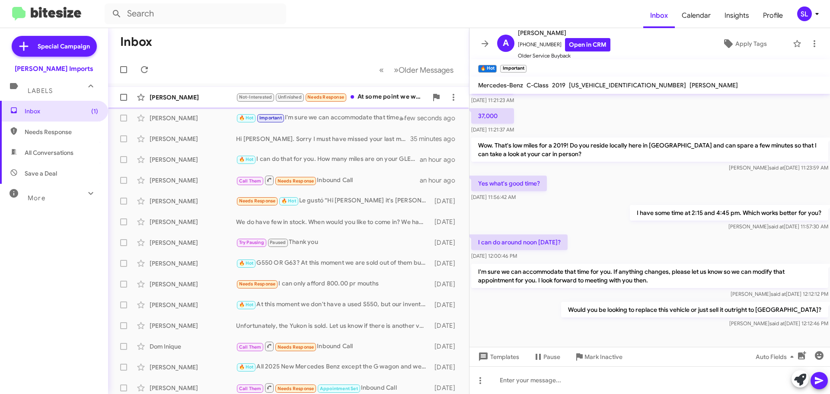
click at [392, 93] on div "Not-Interested Unfinished Needs Response At some point we would replace it and …" at bounding box center [331, 97] width 191 height 10
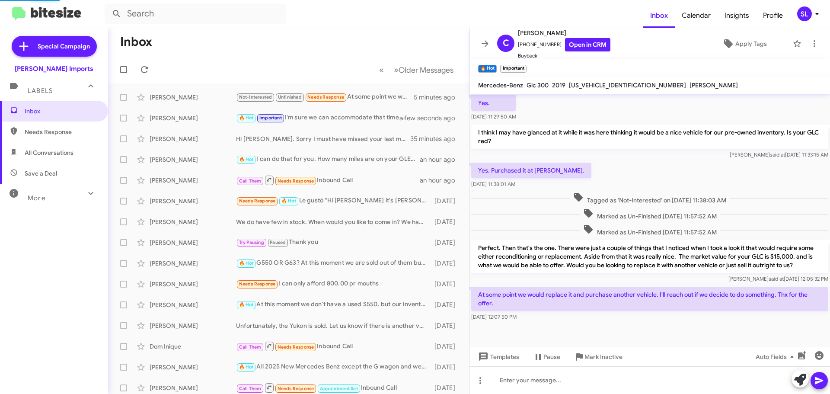
scroll to position [115, 0]
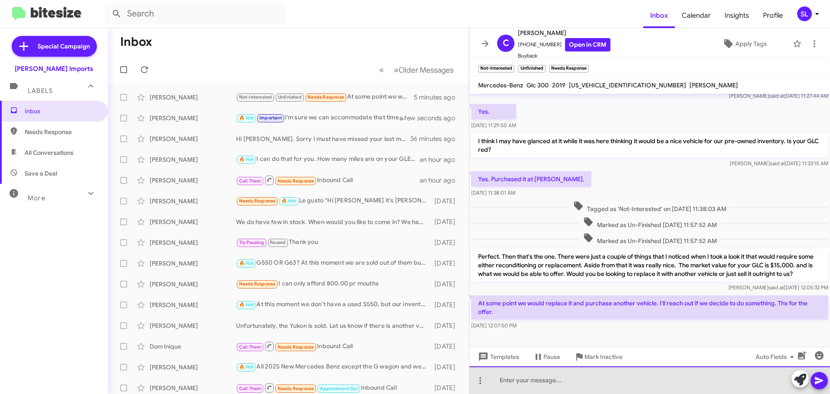
click at [556, 381] on div at bounding box center [649, 380] width 360 height 28
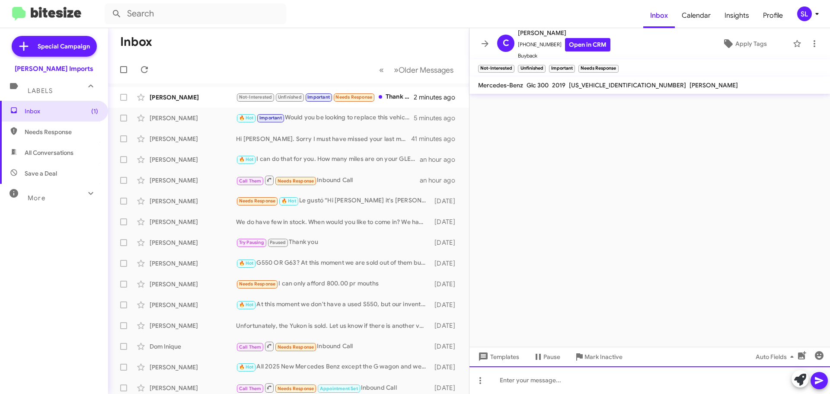
scroll to position [0, 0]
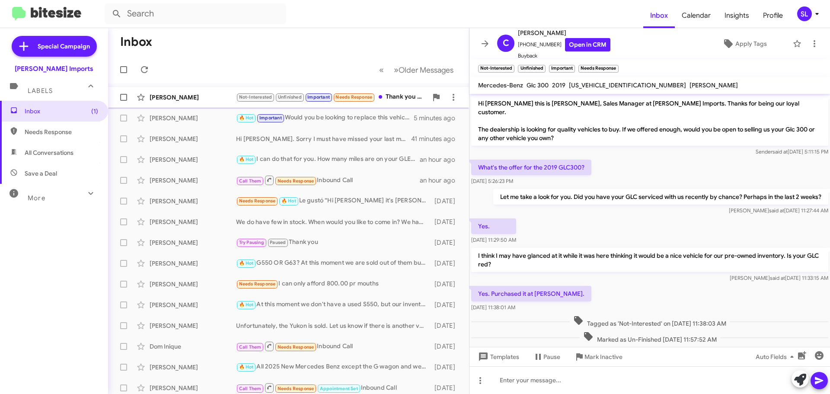
click at [396, 95] on div "Not-Interested Unfinished Important Needs Response Thank you for the informatio…" at bounding box center [331, 97] width 191 height 10
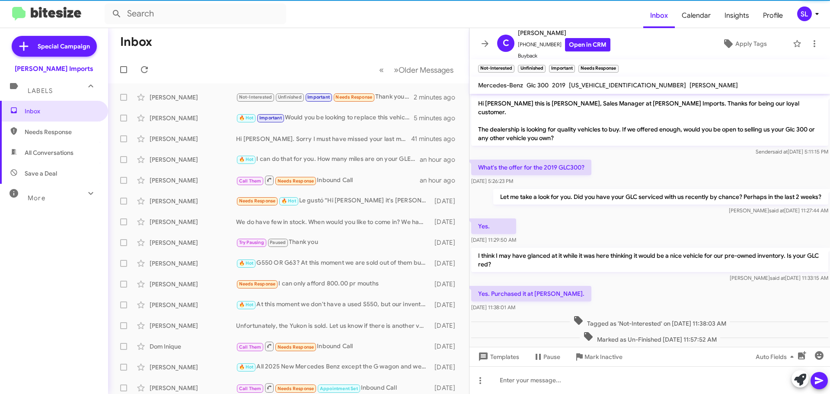
scroll to position [235, 0]
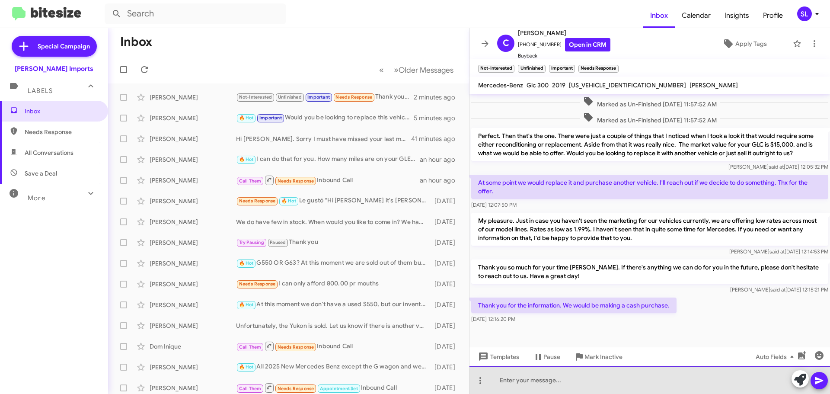
click at [563, 383] on div at bounding box center [649, 380] width 360 height 28
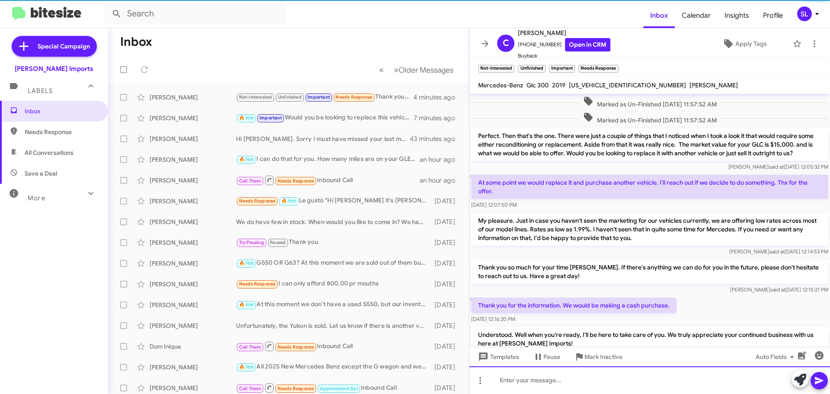
scroll to position [0, 0]
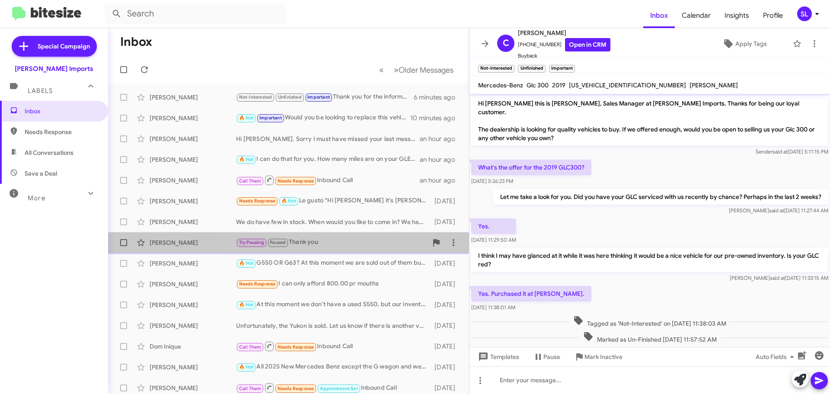
click at [338, 238] on div "Try Pausing Paused Thank you" at bounding box center [331, 242] width 191 height 10
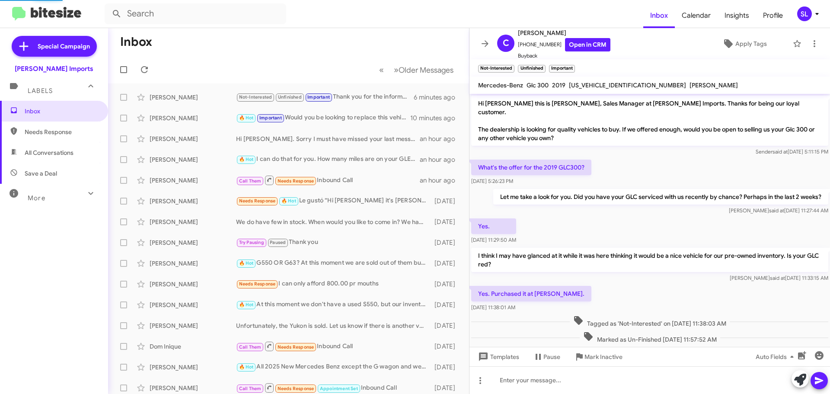
scroll to position [146, 0]
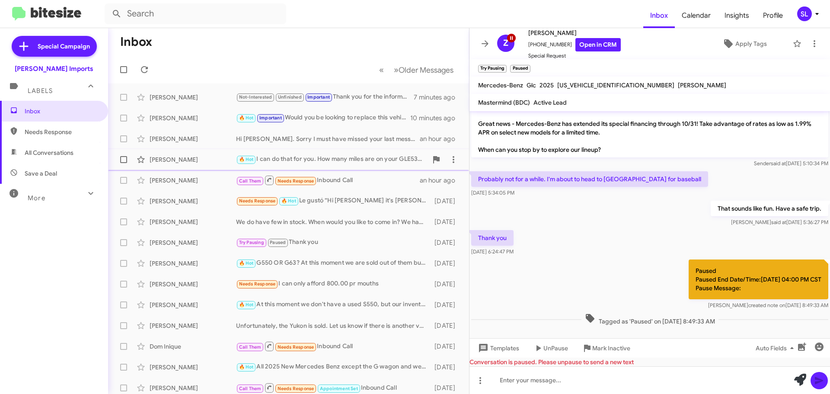
click at [322, 160] on div "🔥 Hot I can do that for you. How many miles are on your GLE53 currently?" at bounding box center [331, 159] width 191 height 10
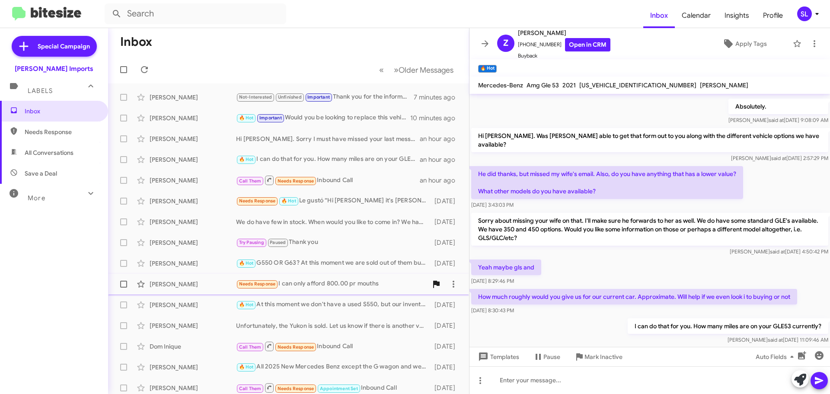
scroll to position [732, 0]
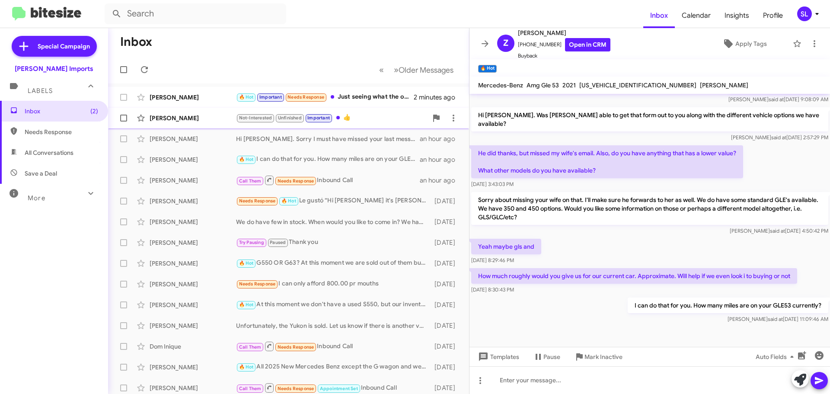
click at [379, 121] on div "Not-Interested Unfinished Important 👍" at bounding box center [331, 118] width 191 height 10
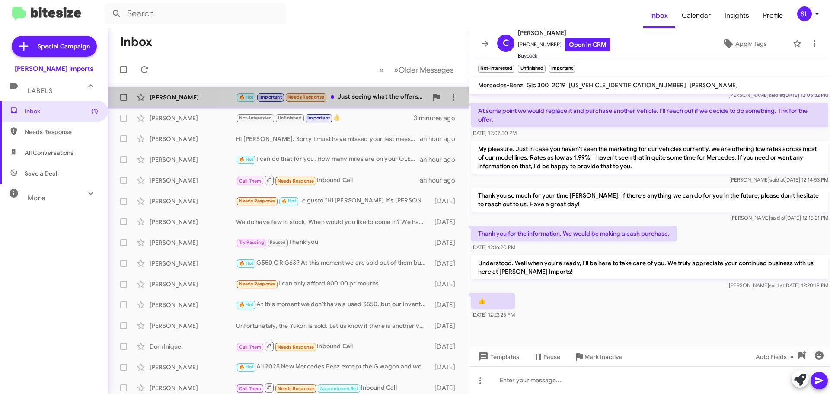
click at [373, 102] on div "🔥 Hot Important Needs Response Just seeing what the offers are" at bounding box center [331, 97] width 191 height 10
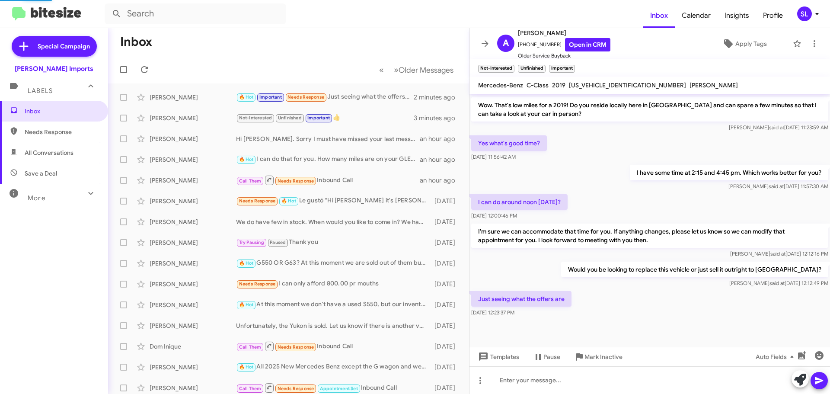
scroll to position [209, 0]
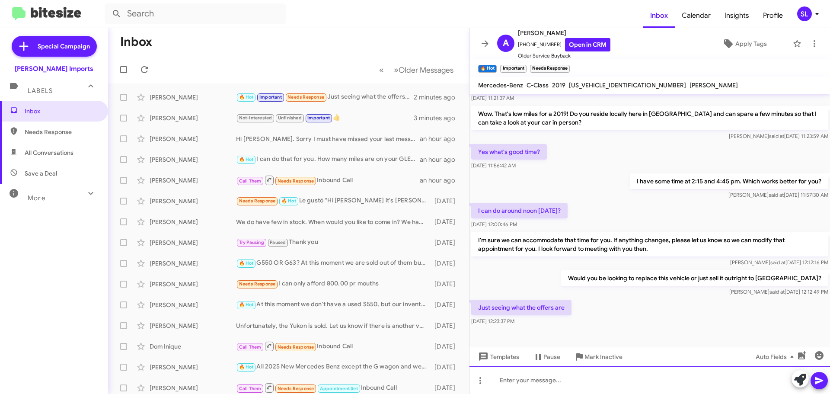
click at [557, 382] on div at bounding box center [649, 380] width 360 height 28
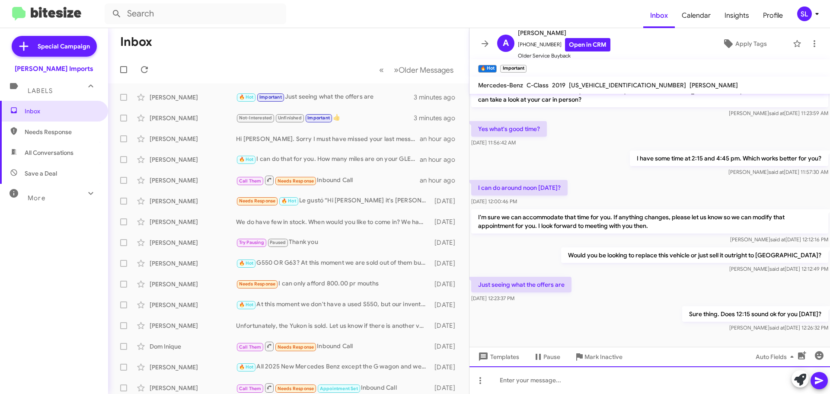
scroll to position [241, 0]
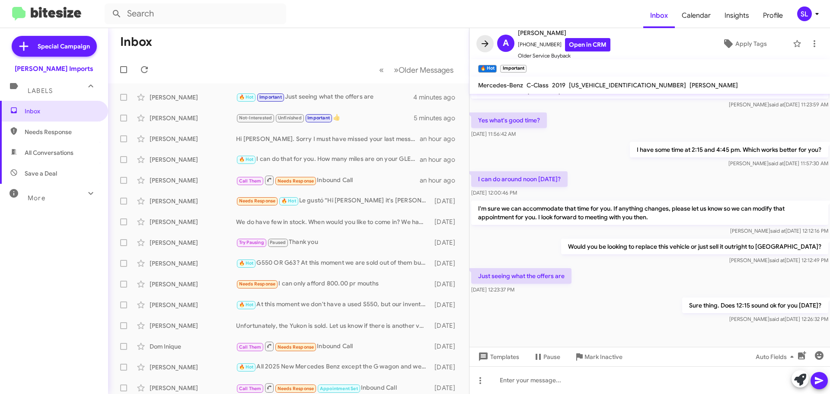
click at [484, 46] on icon at bounding box center [485, 43] width 10 height 10
